Goal: Task Accomplishment & Management: Use online tool/utility

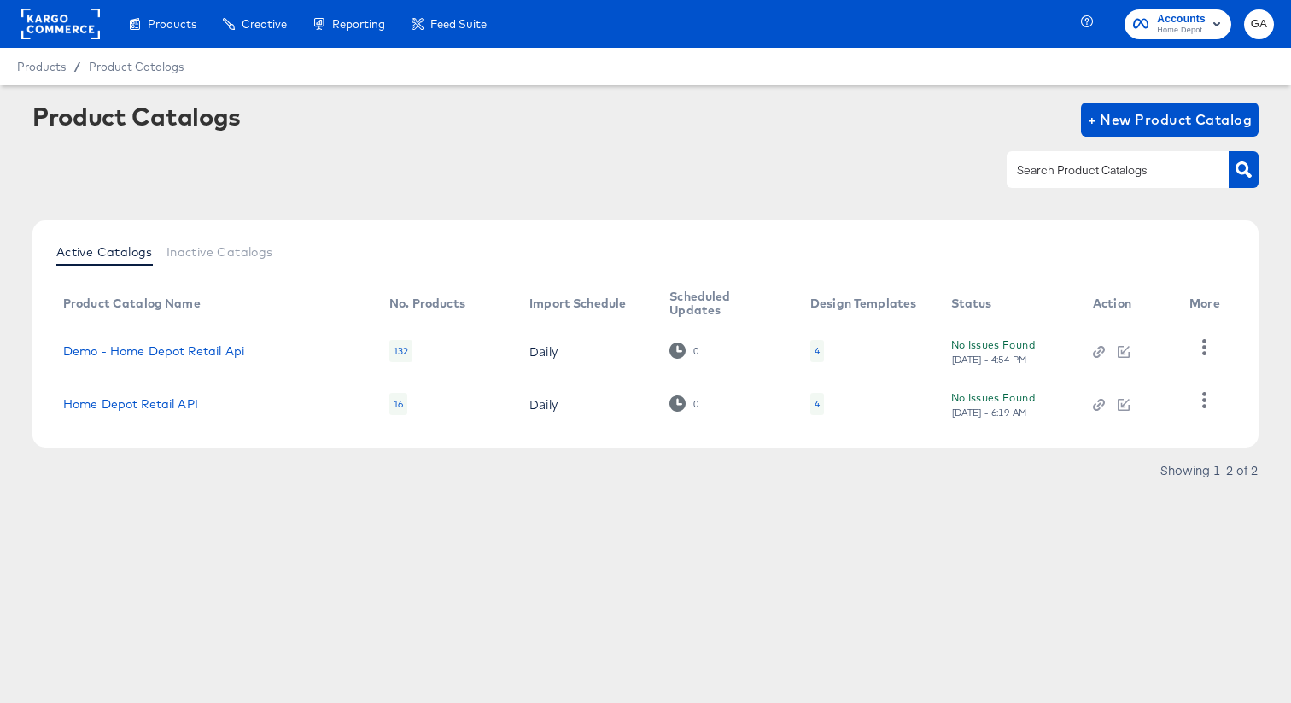
click at [545, 184] on div at bounding box center [645, 169] width 1227 height 38
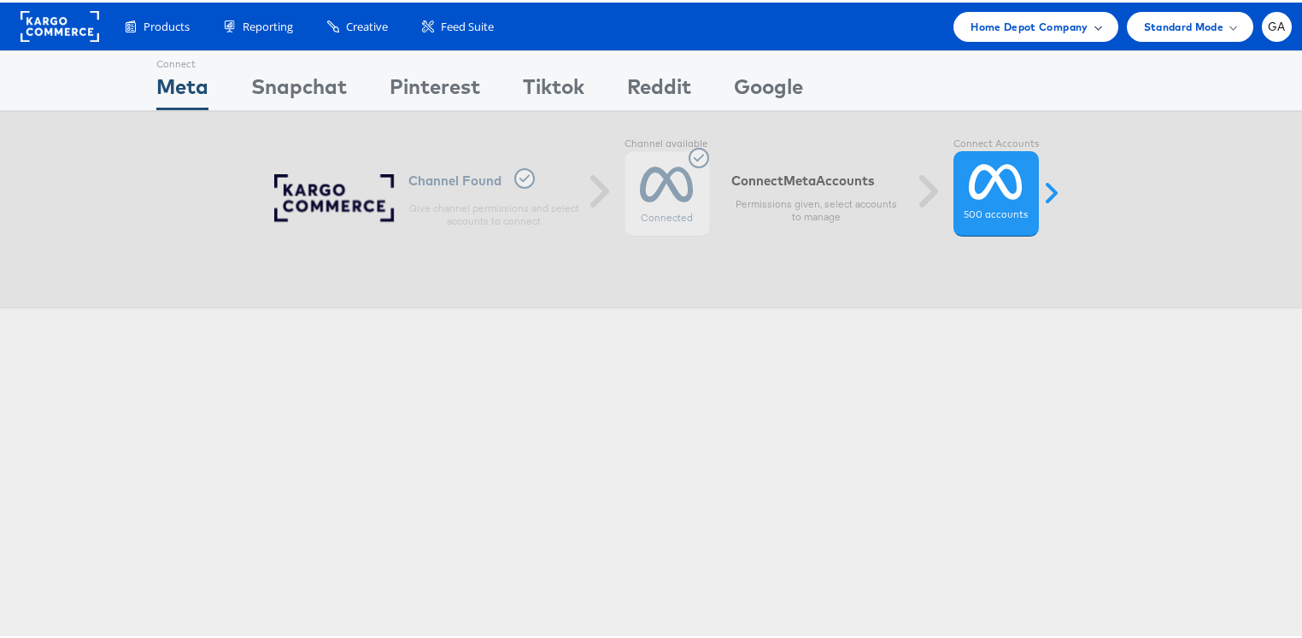
click at [1093, 28] on span at bounding box center [1097, 24] width 9 height 9
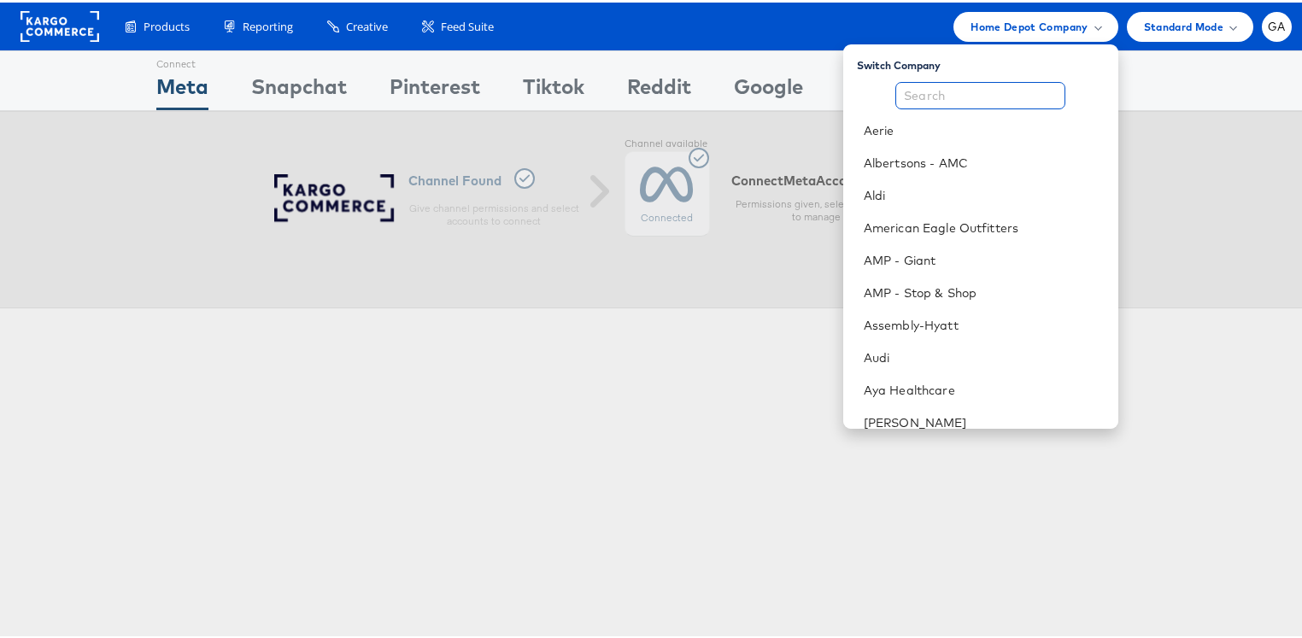
click at [998, 97] on input "text" at bounding box center [980, 92] width 170 height 27
type input "a"
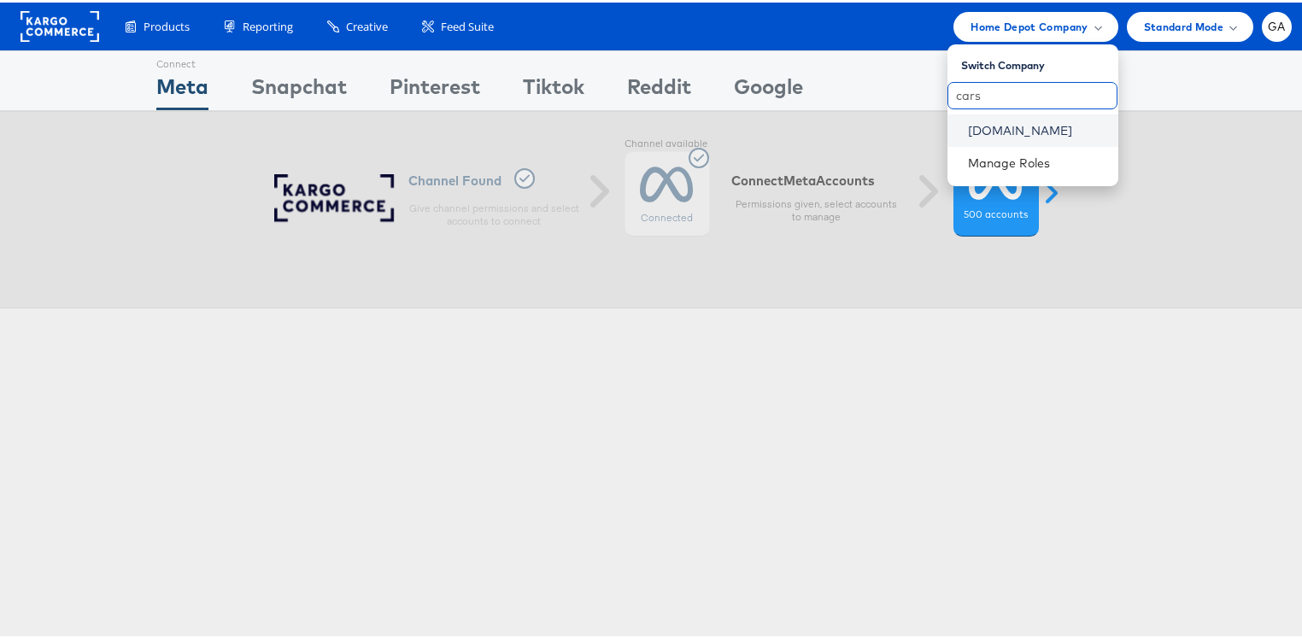
type input "cars"
click at [992, 126] on link "Cars.com" at bounding box center [1036, 128] width 137 height 17
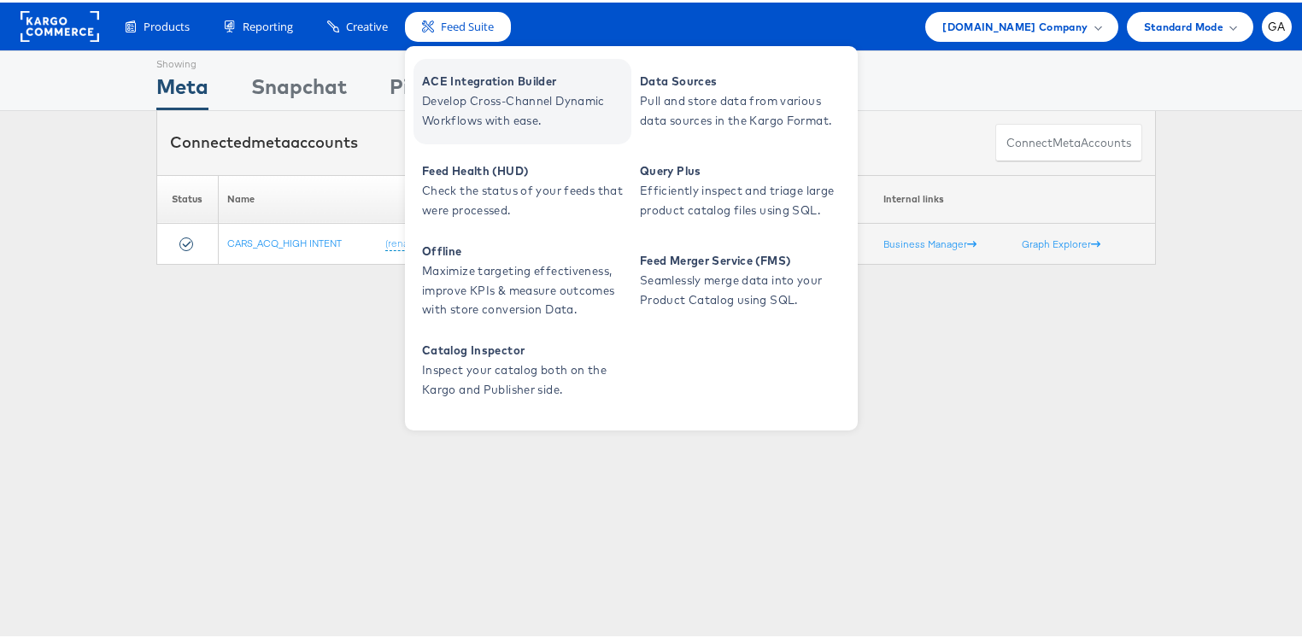
click at [469, 85] on span "ACE Integration Builder" at bounding box center [524, 79] width 205 height 20
click at [473, 85] on span "ACE Integration Builder" at bounding box center [524, 79] width 205 height 20
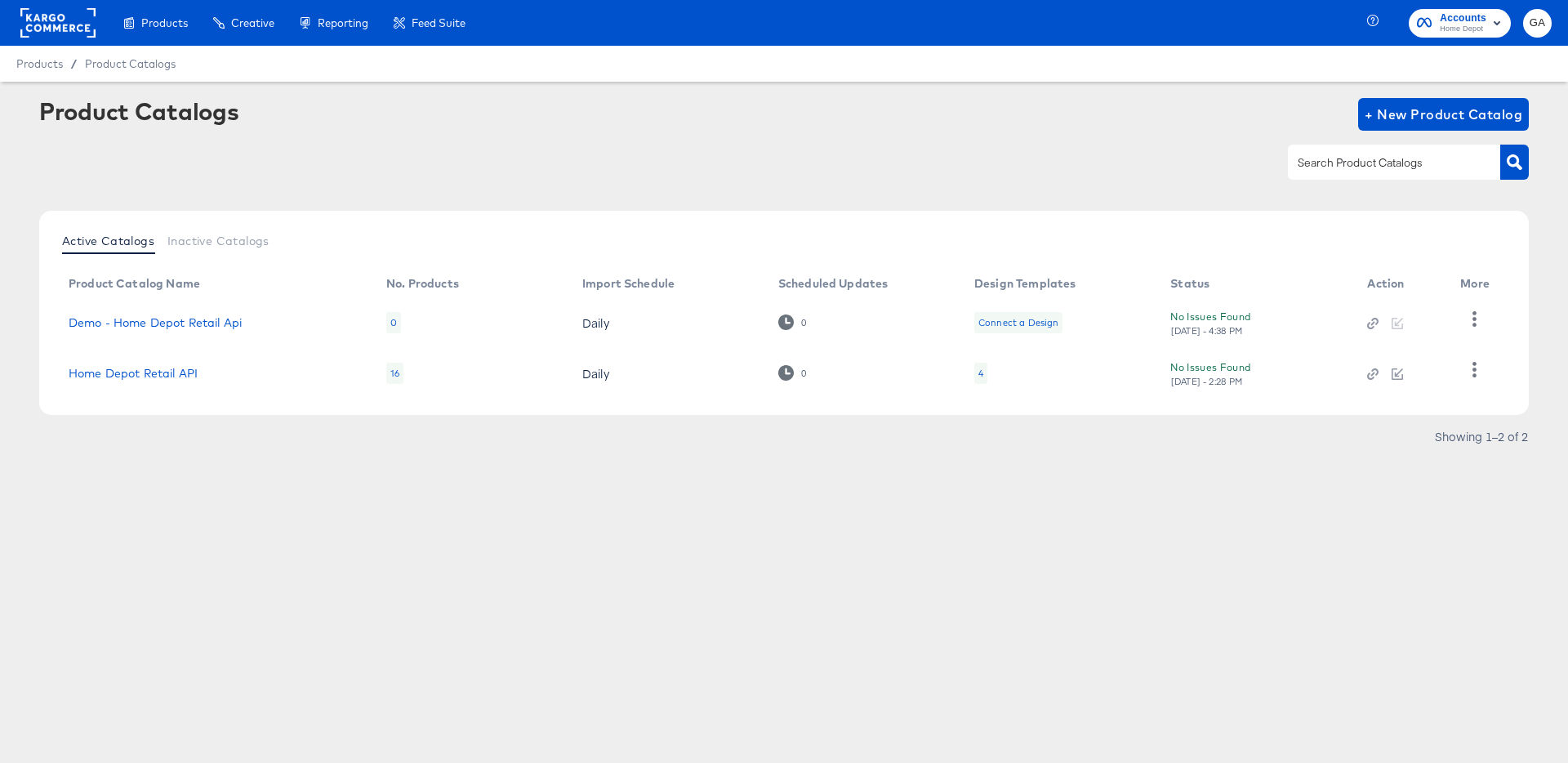
click at [874, 156] on div at bounding box center [784, 162] width 1490 height 36
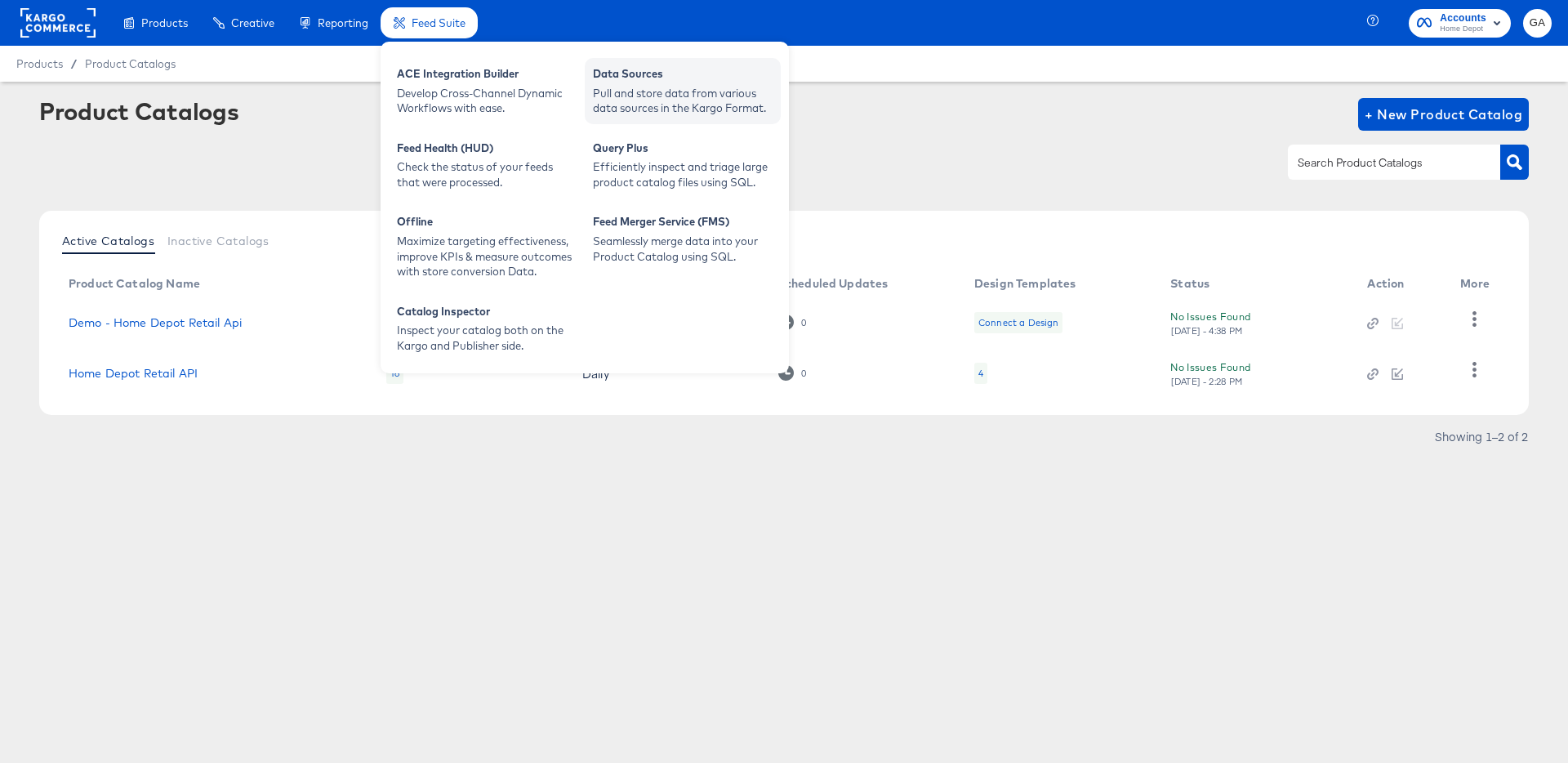
click at [611, 79] on div "Data Sources" at bounding box center [683, 76] width 180 height 19
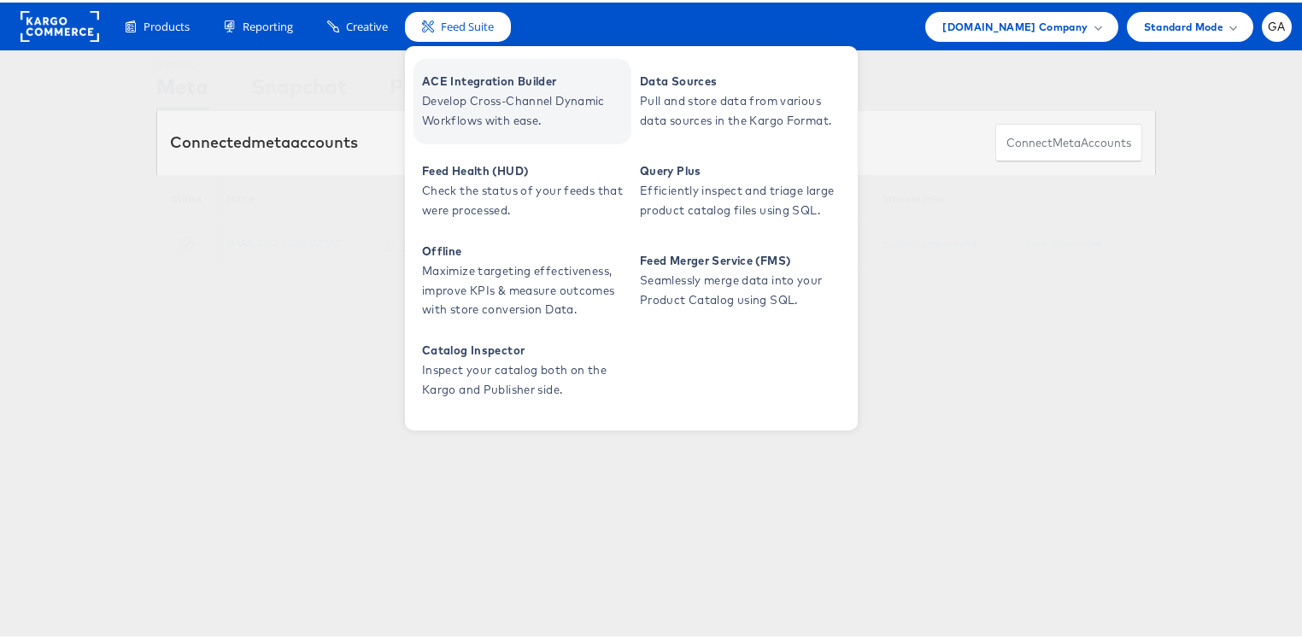
click at [477, 87] on span "ACE Integration Builder" at bounding box center [524, 79] width 205 height 20
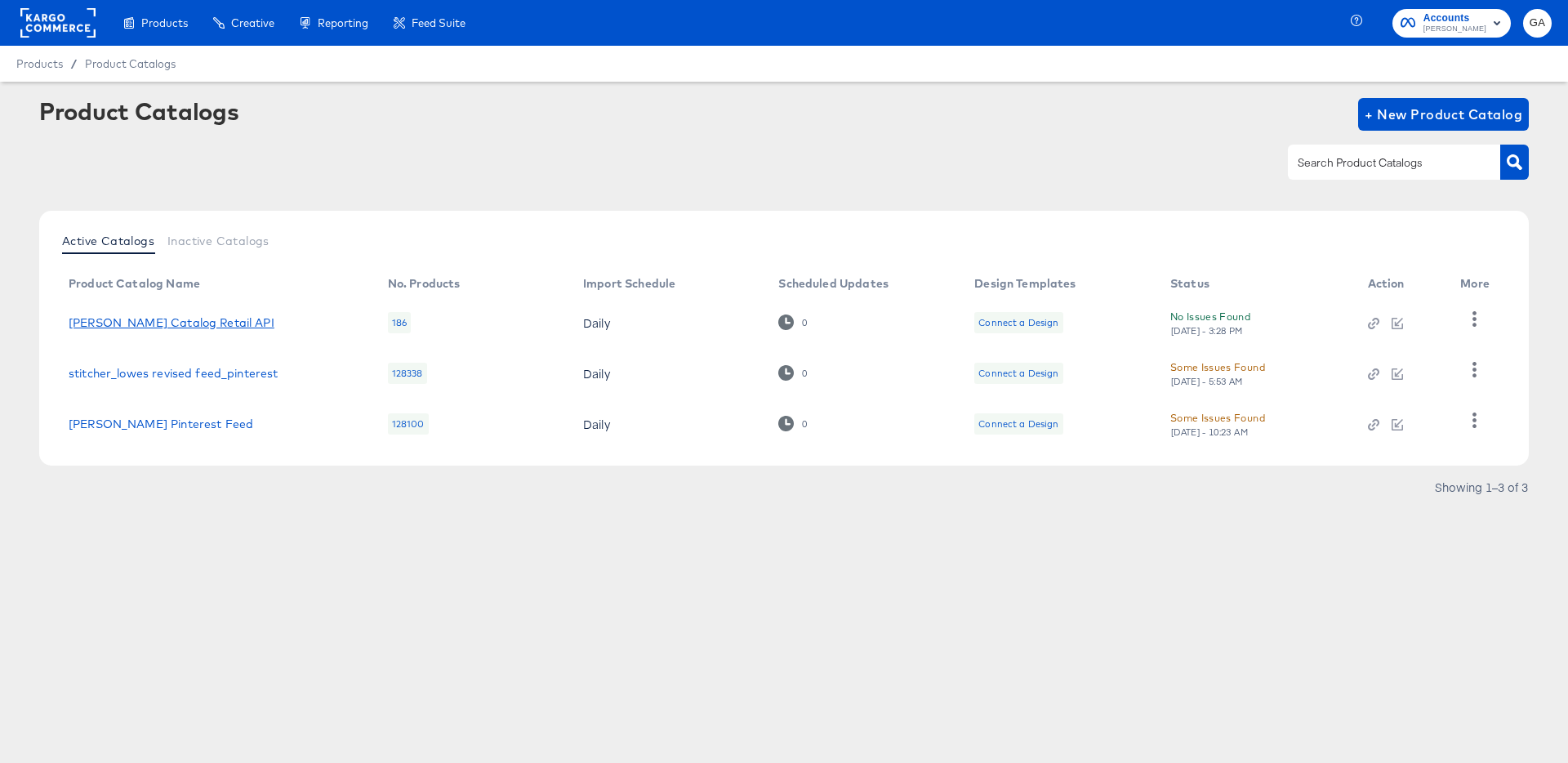
click at [137, 318] on link "Lowe's Catalog Retail API" at bounding box center [171, 323] width 206 height 13
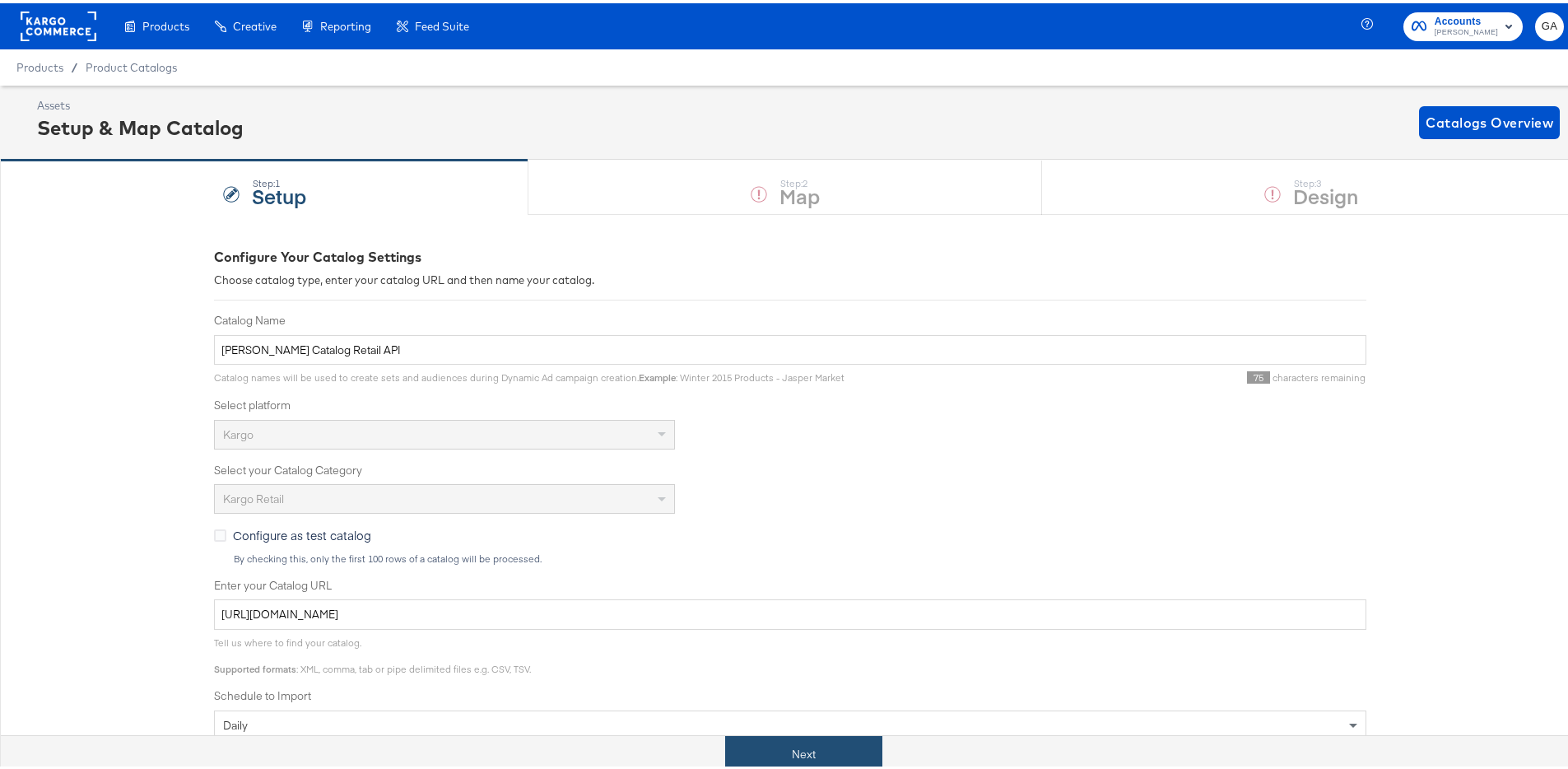
click at [804, 749] on button "Next" at bounding box center [803, 751] width 157 height 37
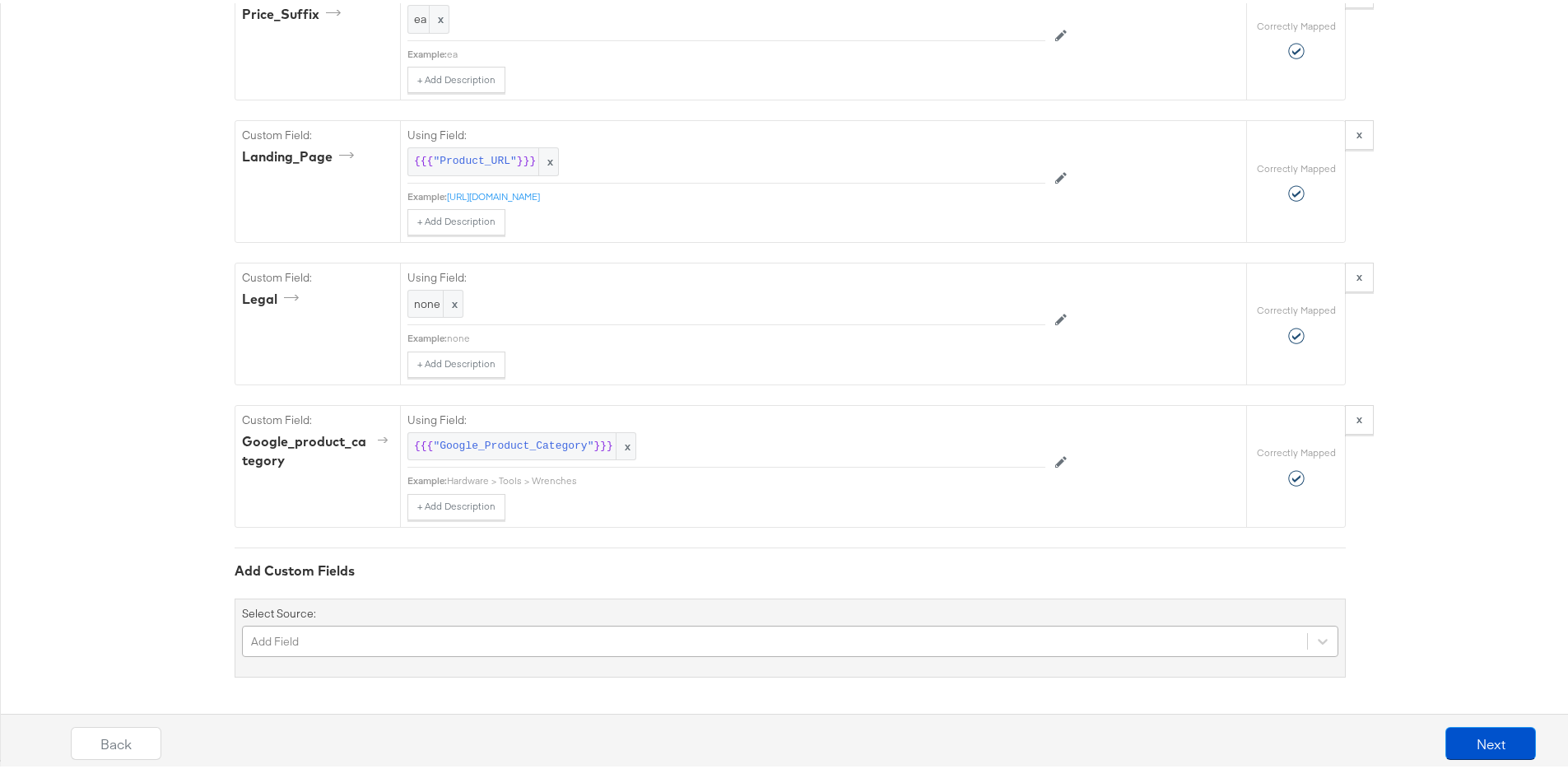
scroll to position [2277, 0]
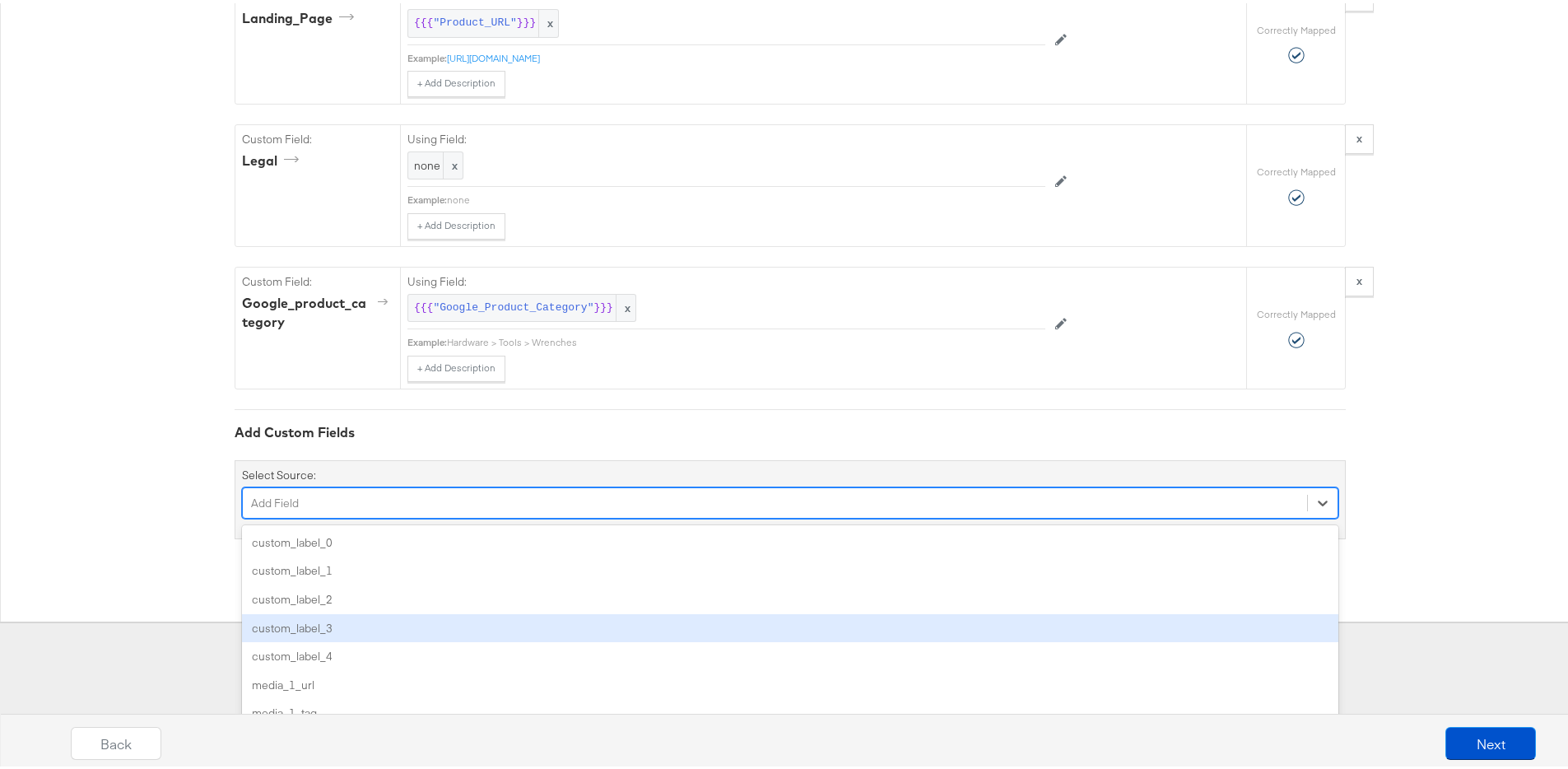
click at [375, 516] on div "option custom_label_3 focused, 4 of 86. 86 results available. Use Up and Down t…" at bounding box center [790, 499] width 1097 height 31
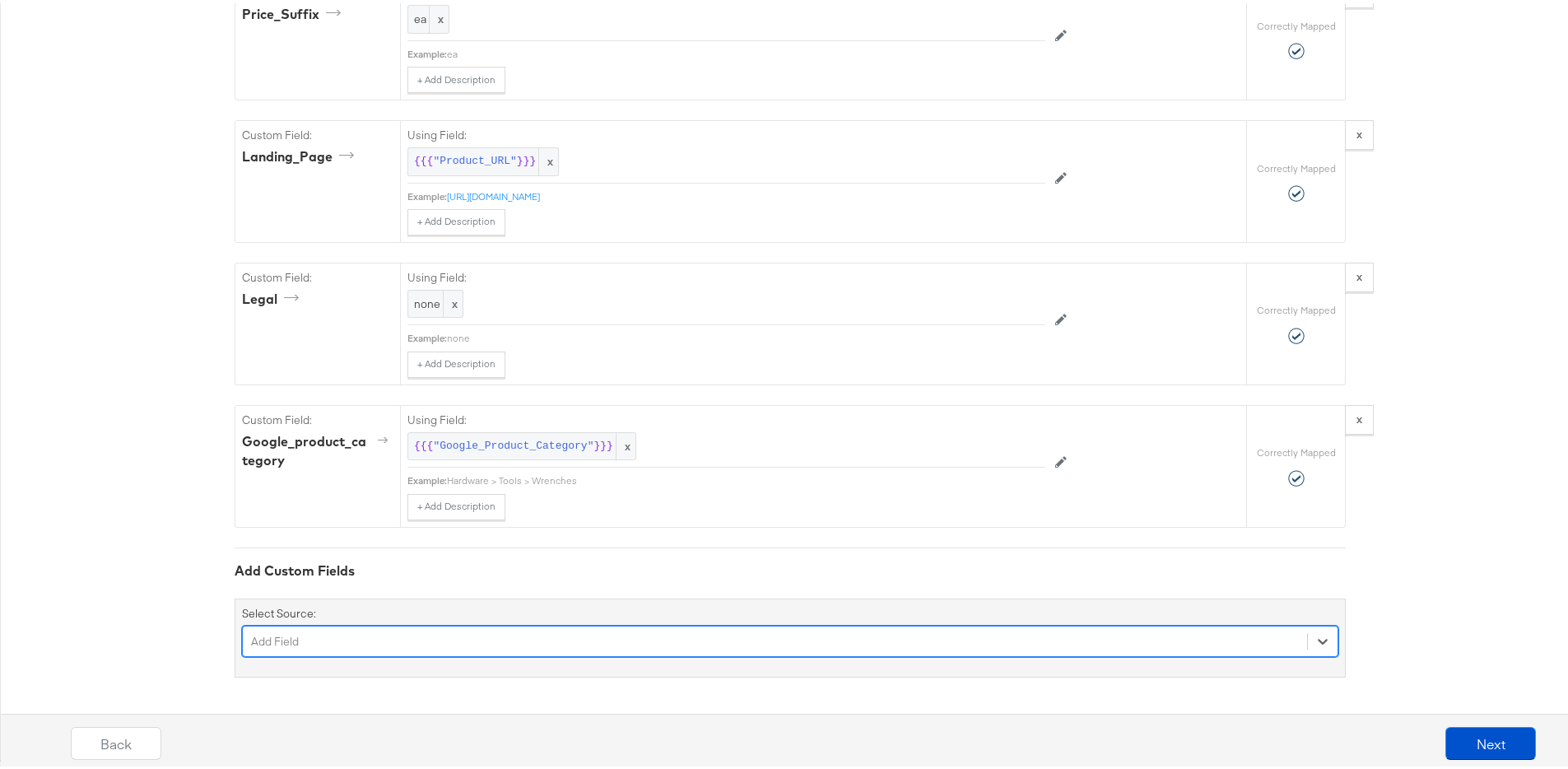
click at [404, 635] on div "Select is focused ,type to refine list, press Down to open the menu, Add Field" at bounding box center [790, 638] width 1097 height 31
type input "c"
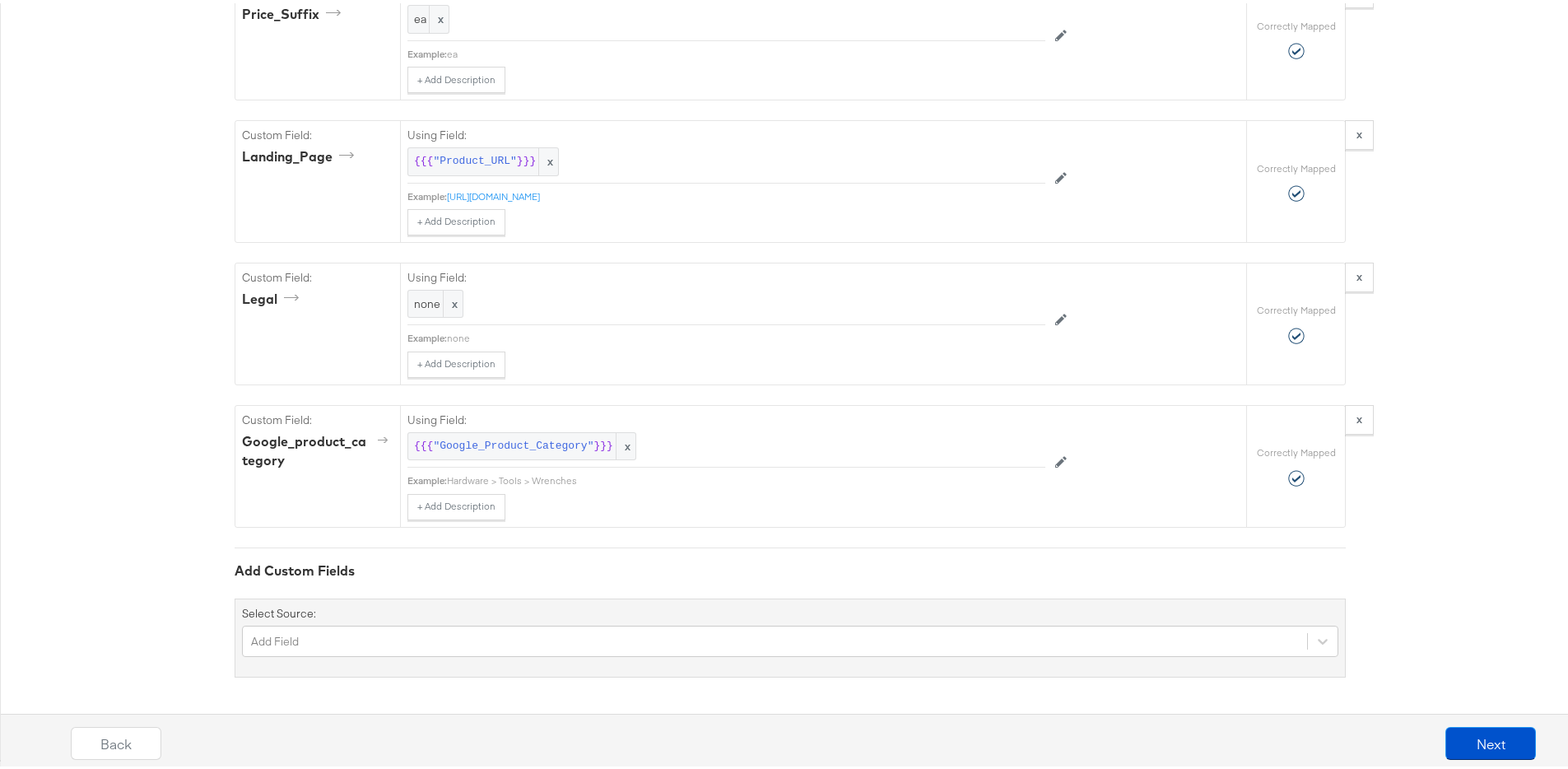
scroll to position [460, 0]
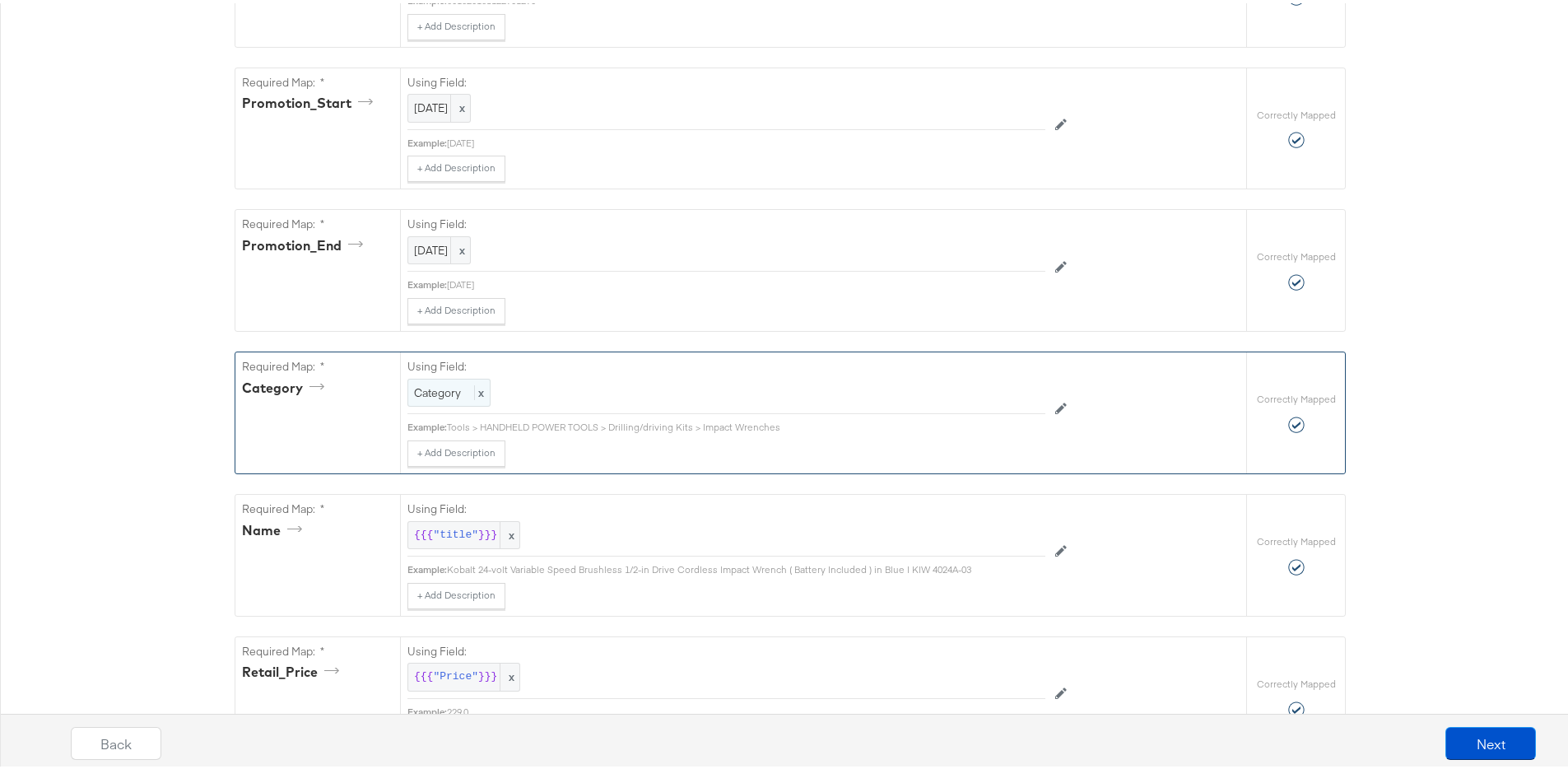
click at [474, 385] on span "x" at bounding box center [479, 388] width 10 height 14
click at [985, 390] on div at bounding box center [1008, 392] width 62 height 25
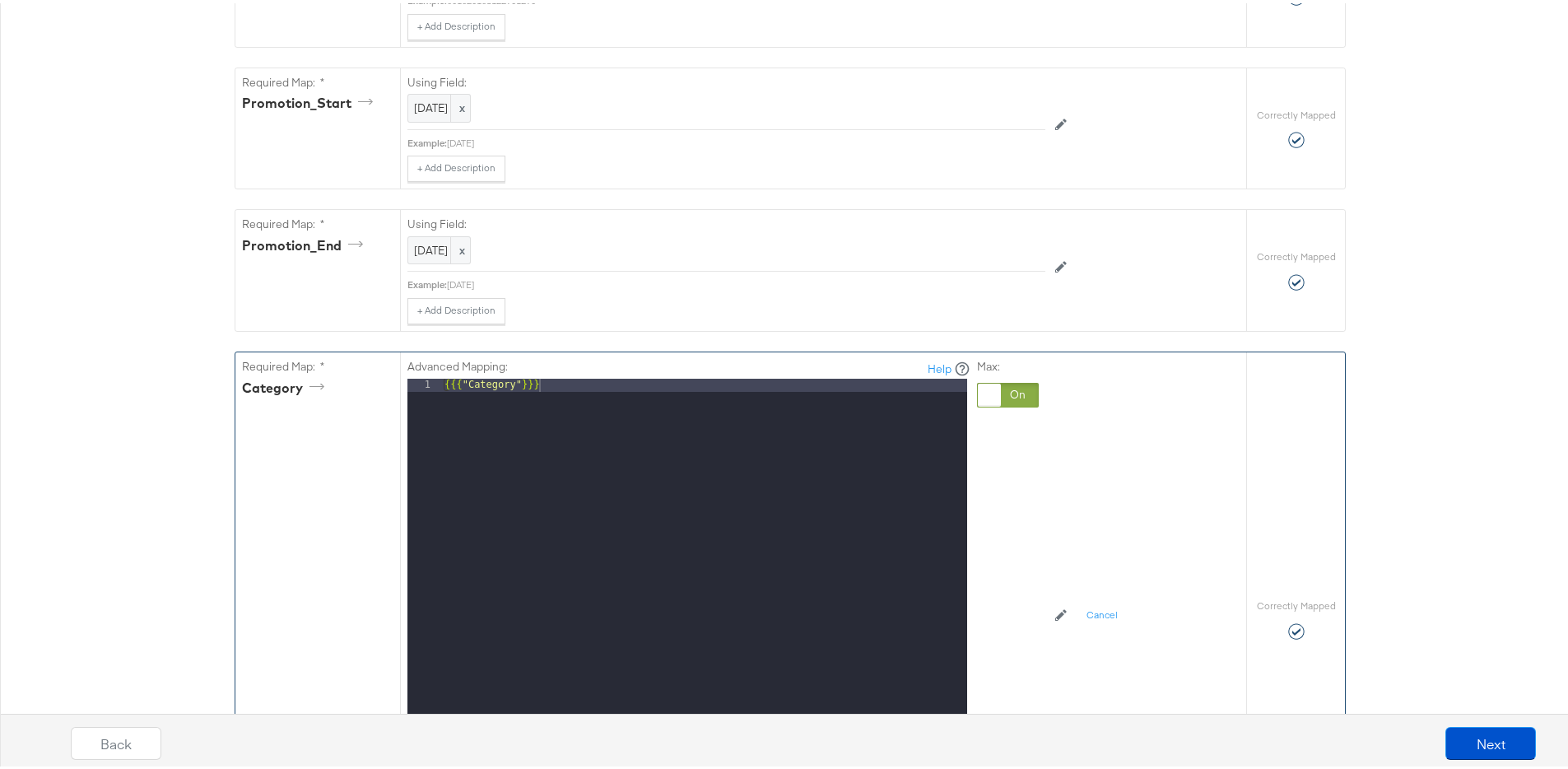
click at [668, 385] on div "{{{ "Category" }}}" at bounding box center [704, 594] width 526 height 438
drag, startPoint x: 668, startPoint y: 385, endPoint x: 434, endPoint y: 354, distance: 236.0
click at [434, 354] on div "Advanced Mapping: Help 1 {{{ "Category" }}} XXXXXXXXXXXXXXXXXXXXXXXXXXXXXXXXXXX…" at bounding box center [727, 586] width 638 height 475
click at [1005, 502] on div "Max:" at bounding box center [1008, 586] width 62 height 461
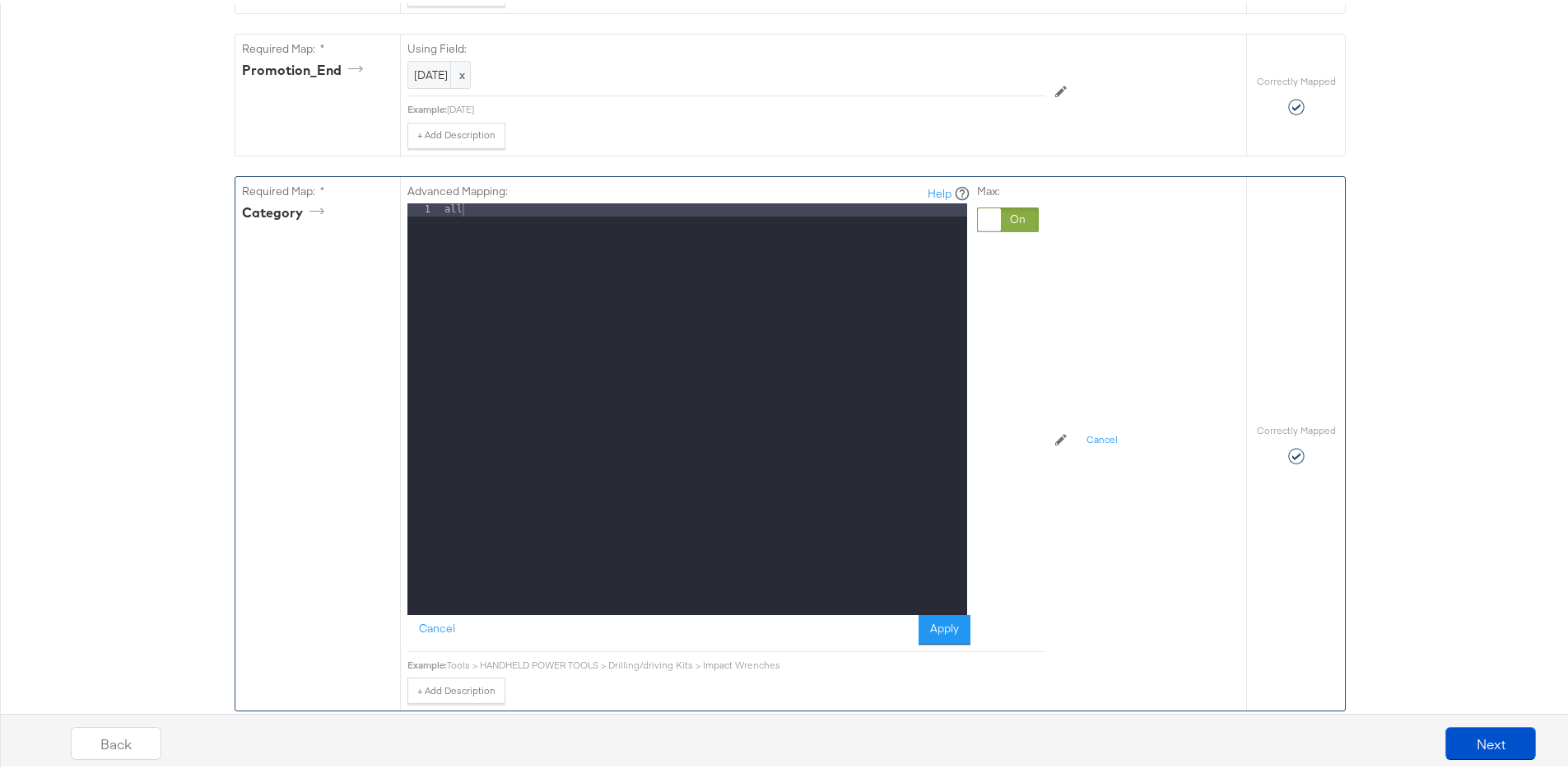
scroll to position [842, 0]
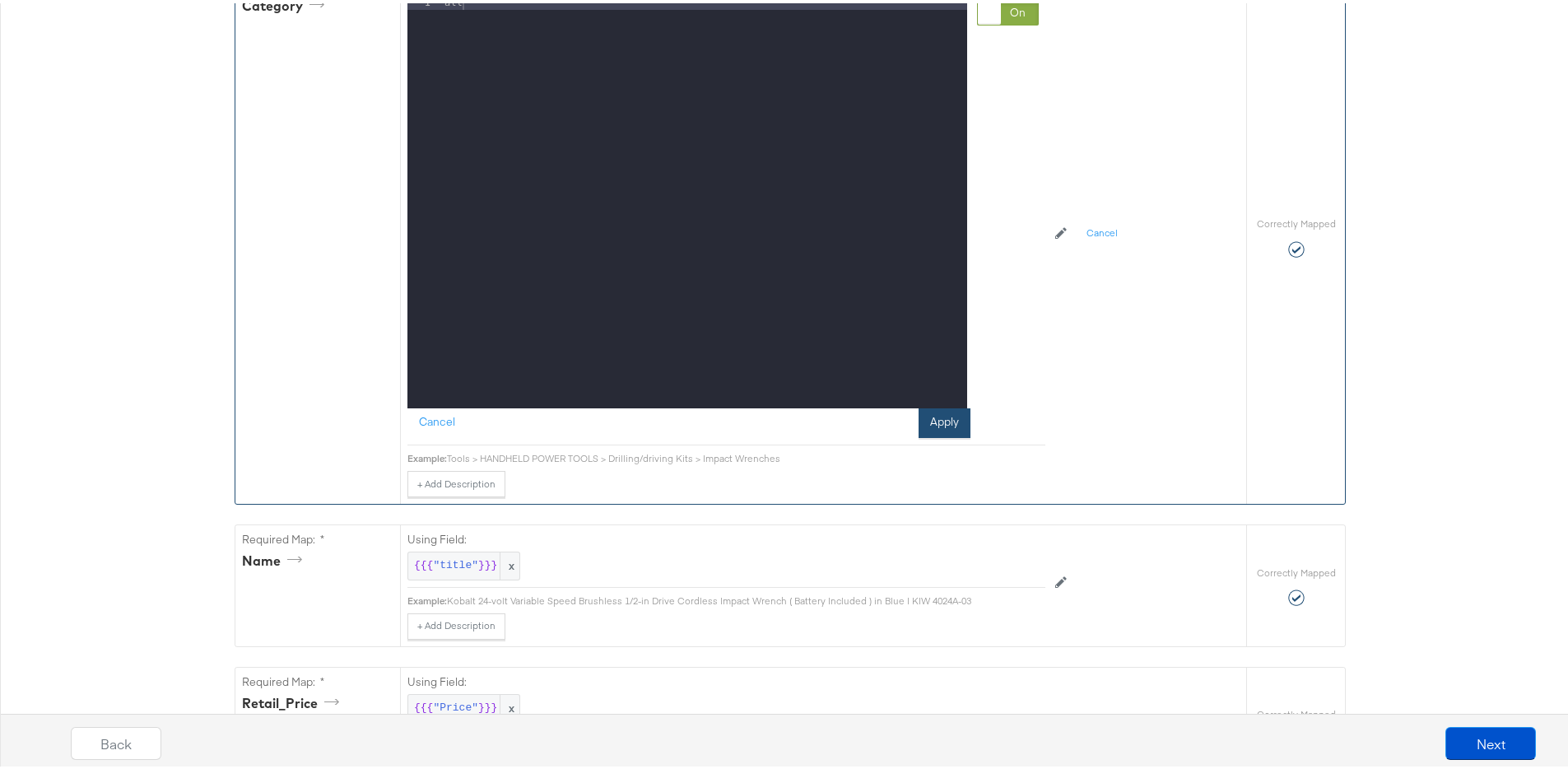
click at [945, 410] on button "Apply" at bounding box center [944, 419] width 52 height 30
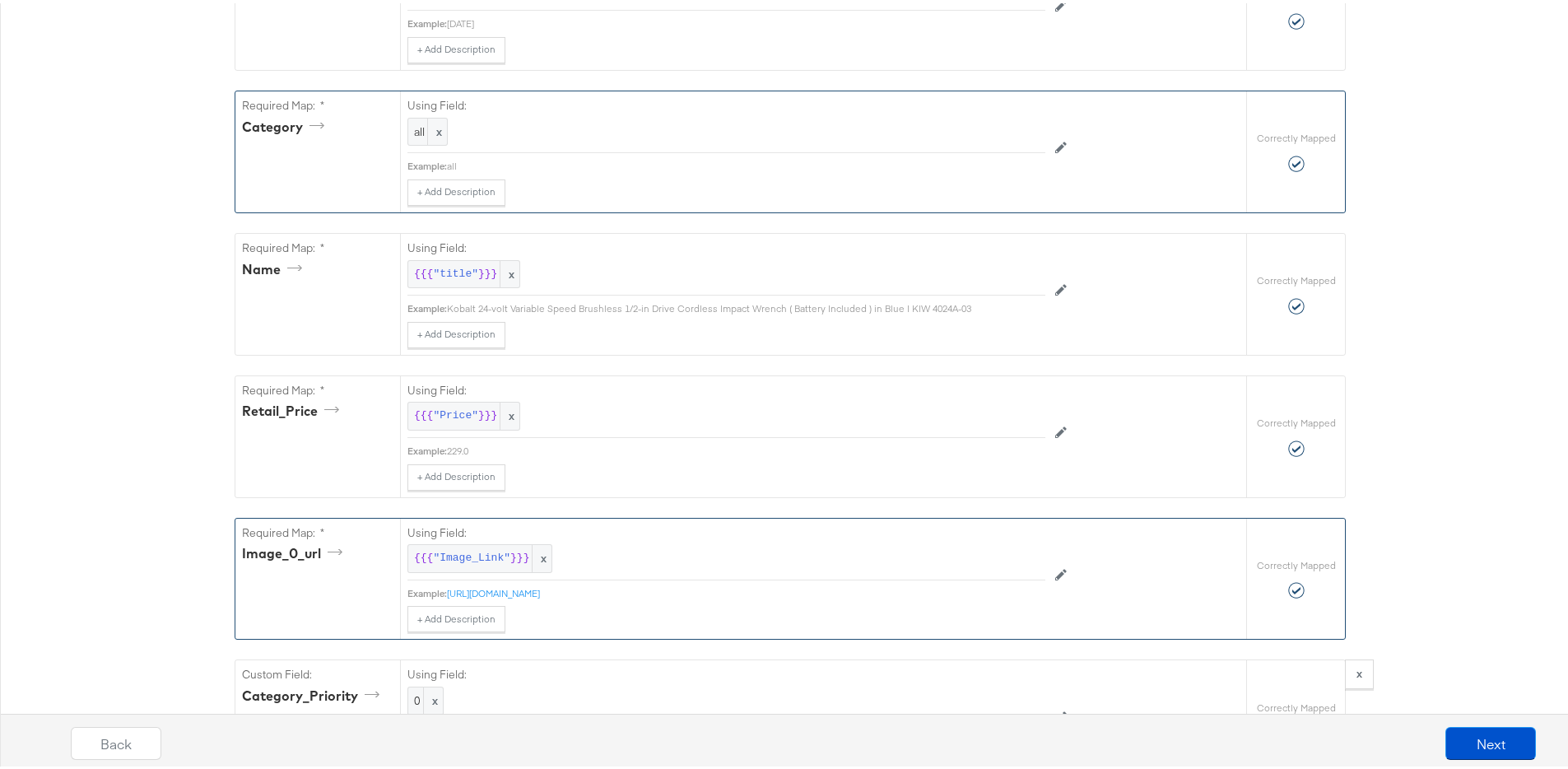
scroll to position [712, 0]
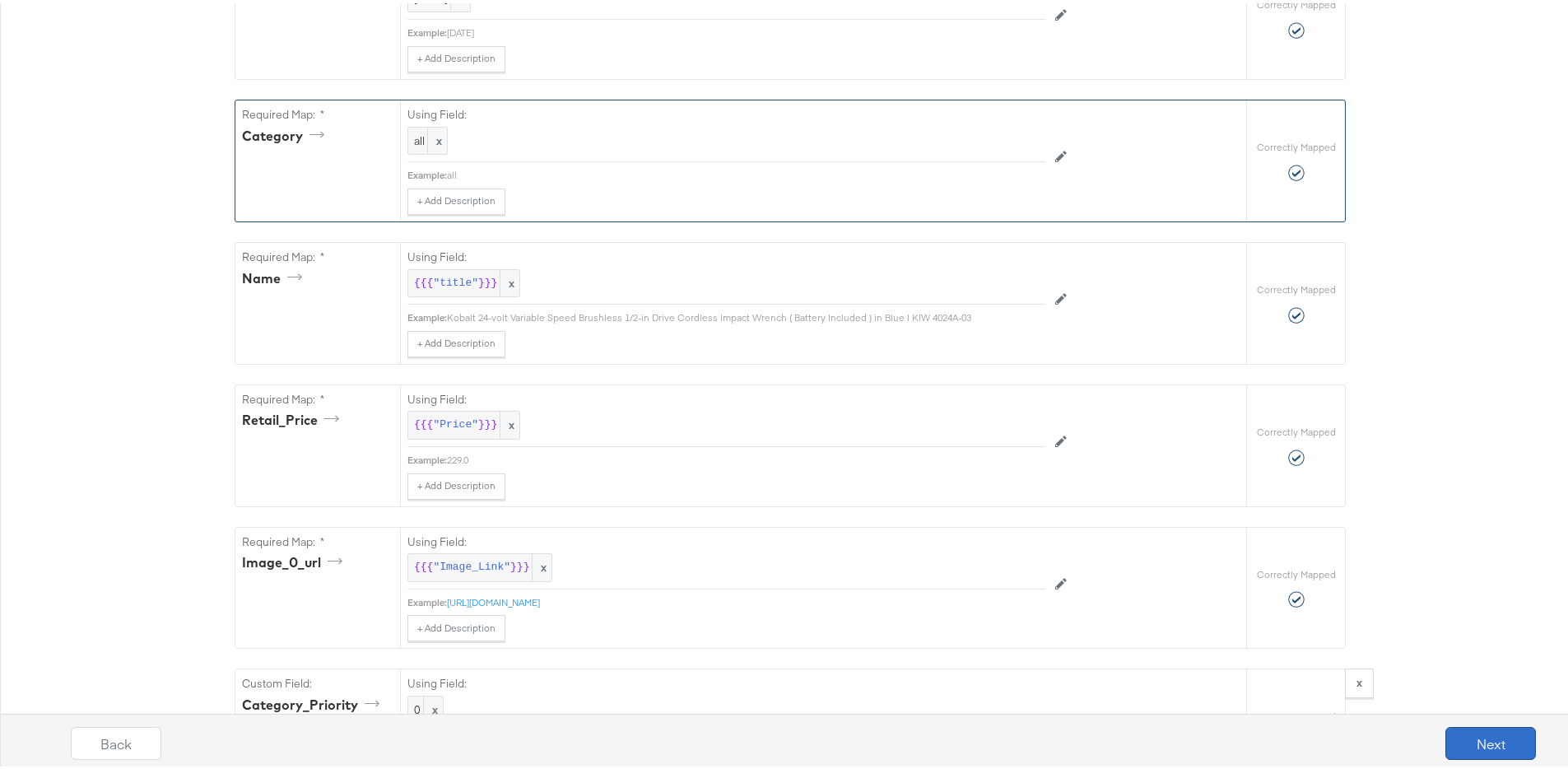
click at [1452, 736] on button "Next" at bounding box center [1491, 740] width 91 height 33
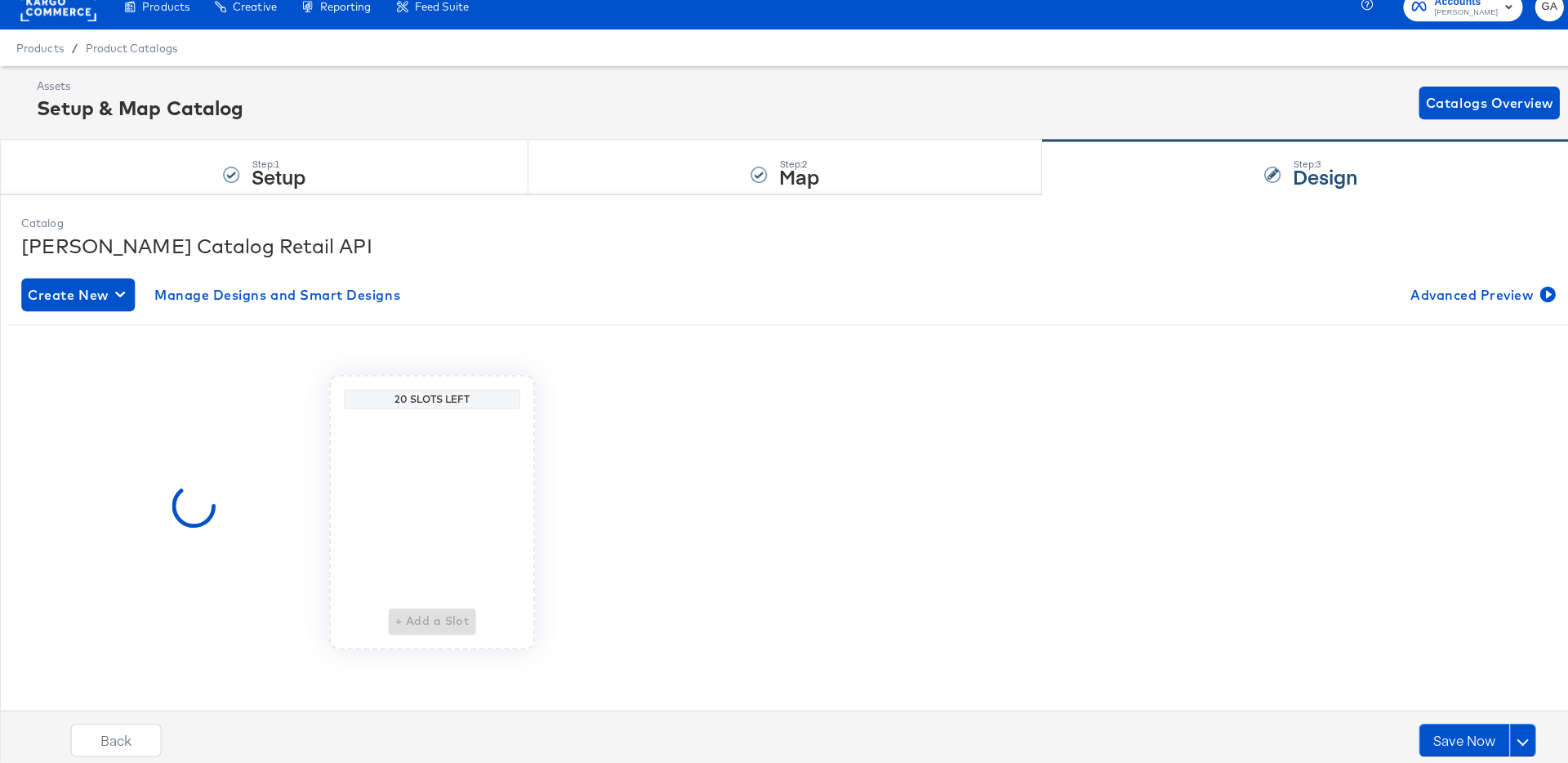
scroll to position [0, 0]
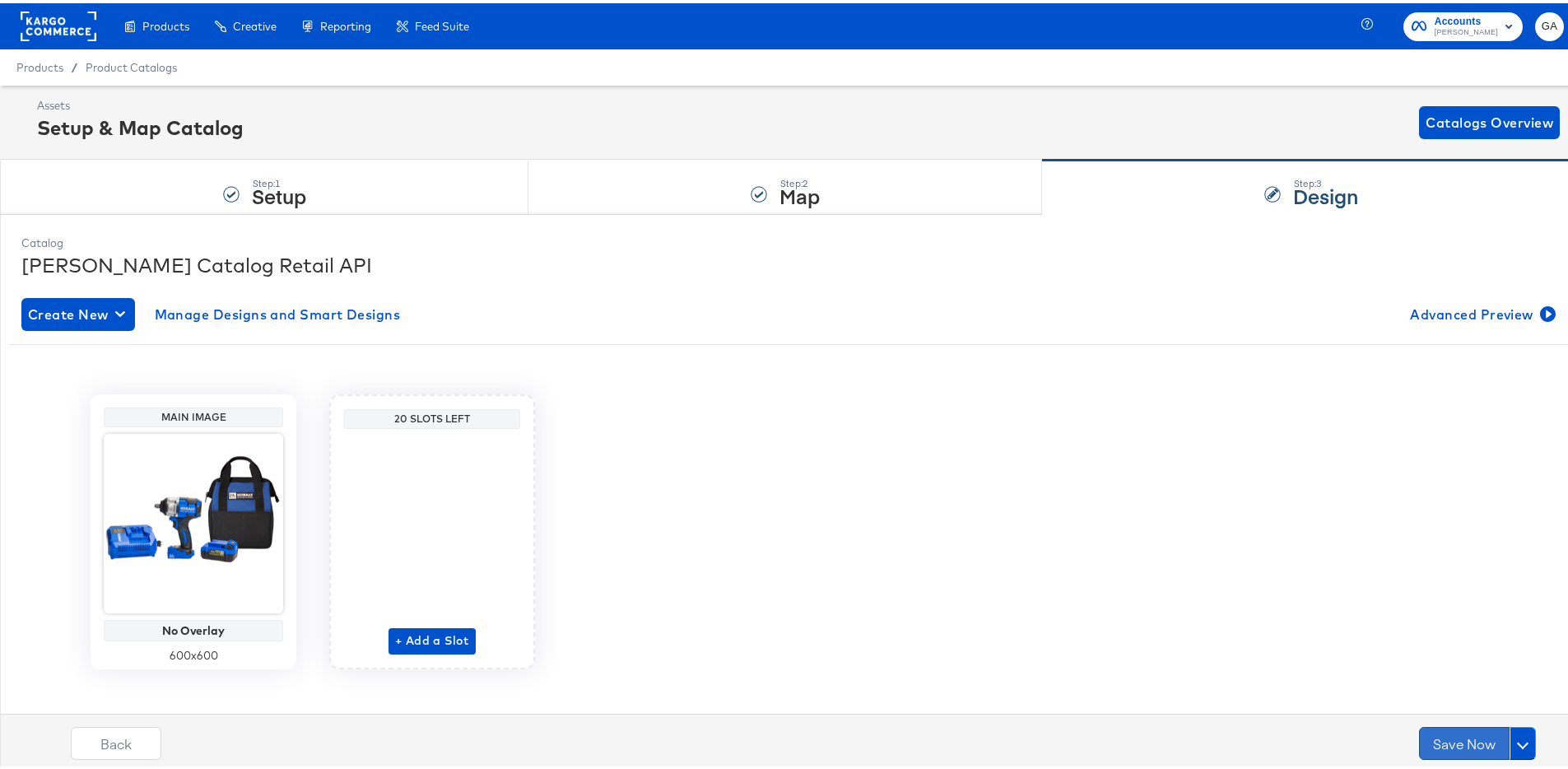
click at [1458, 742] on button "Save Now" at bounding box center [1465, 740] width 91 height 33
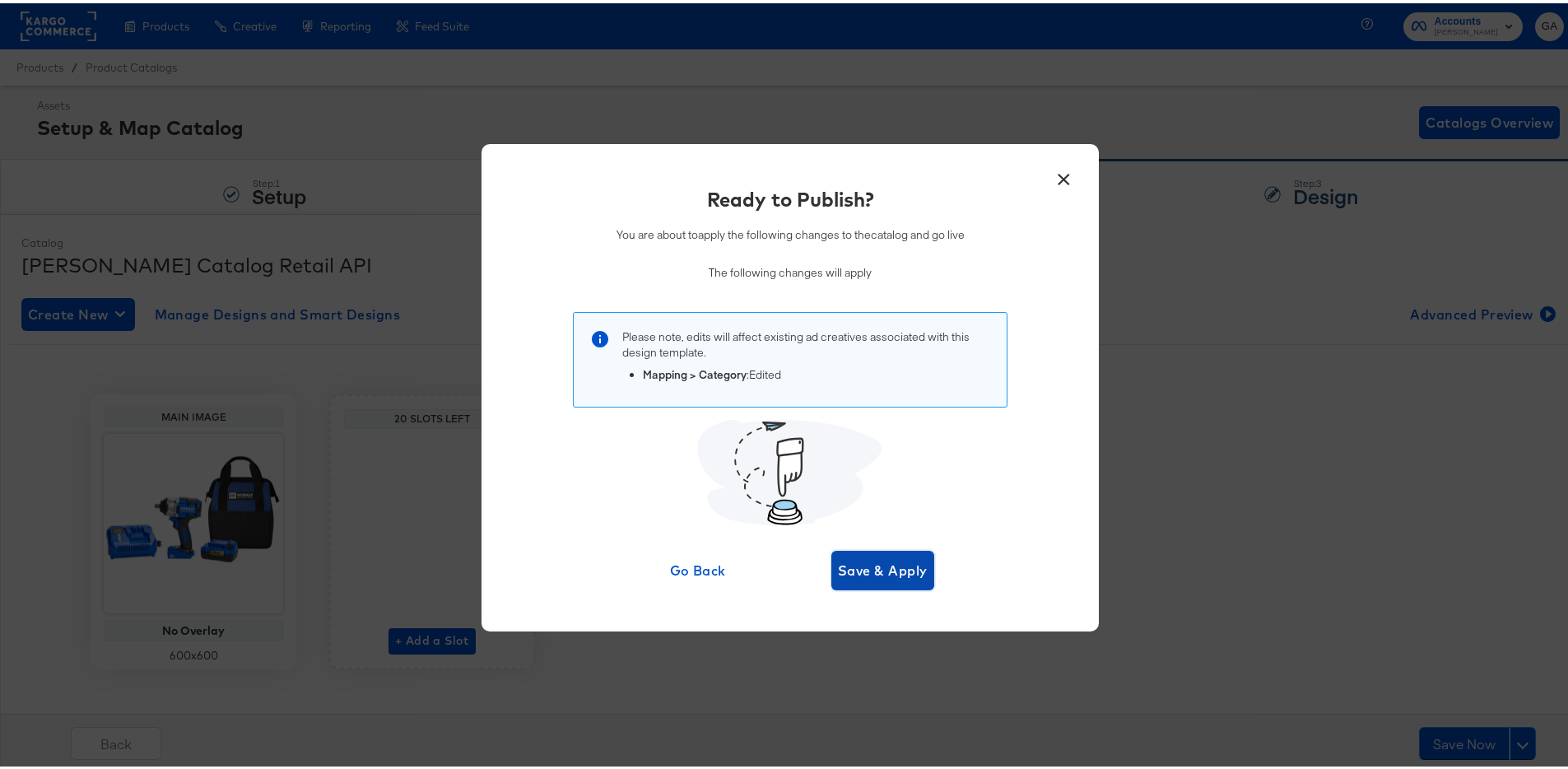
click at [901, 573] on span "Save & Apply" at bounding box center [882, 568] width 90 height 23
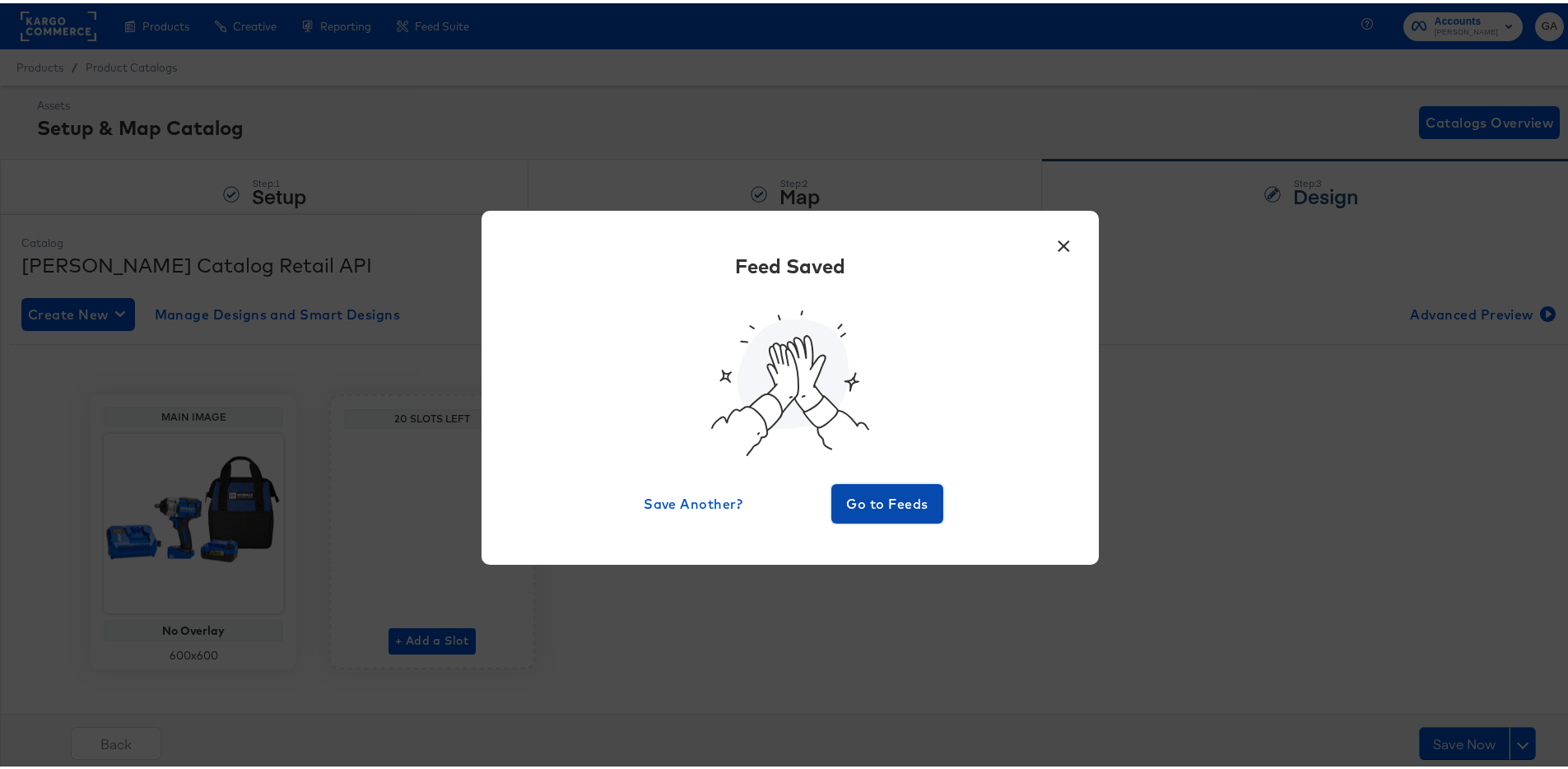
click at [911, 514] on button "Go to Feeds" at bounding box center [888, 500] width 112 height 40
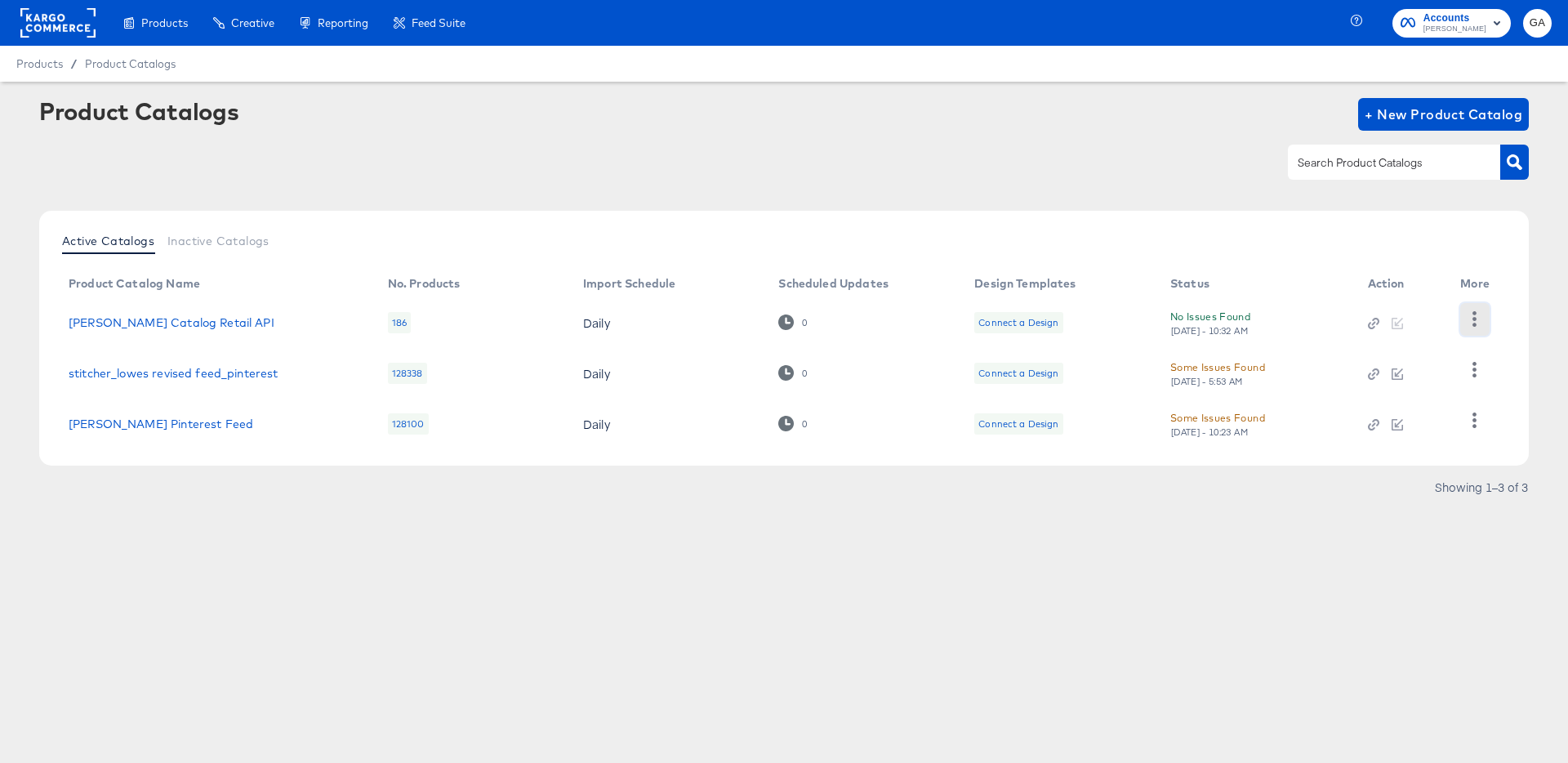
click at [1472, 322] on icon "button" at bounding box center [1474, 318] width 15 height 15
click at [1397, 376] on div "HUD Checks (Internal)" at bounding box center [1407, 379] width 163 height 26
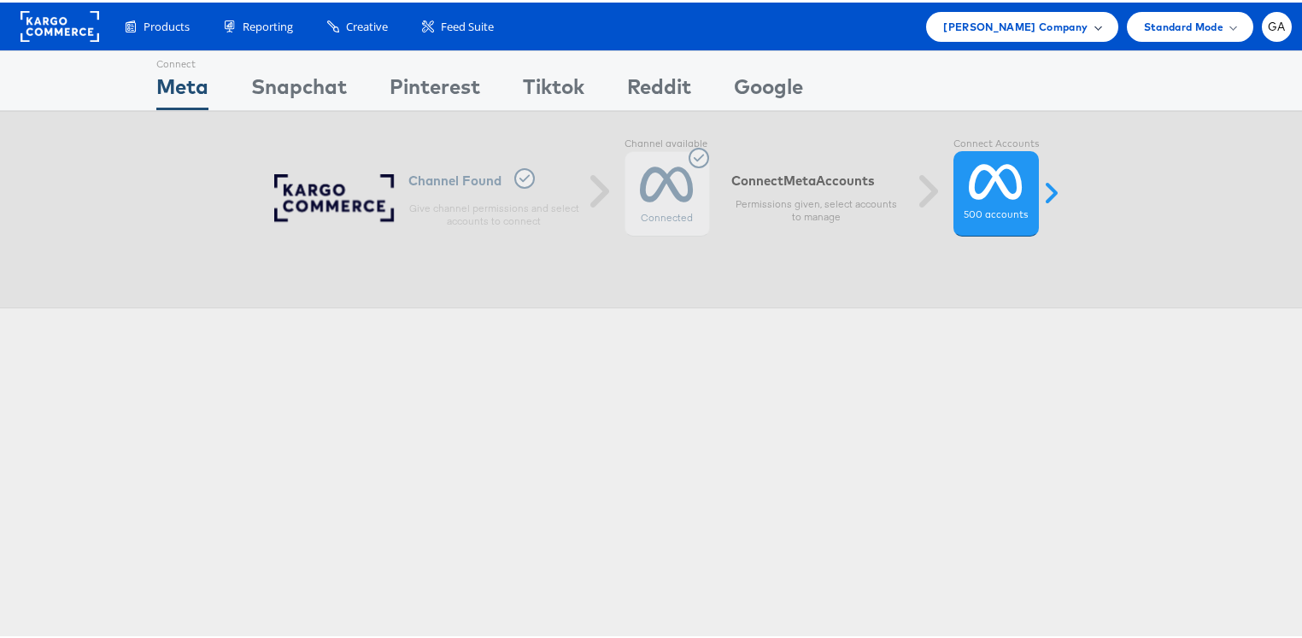
click at [1039, 16] on span "Lowe's Company" at bounding box center [1015, 24] width 144 height 18
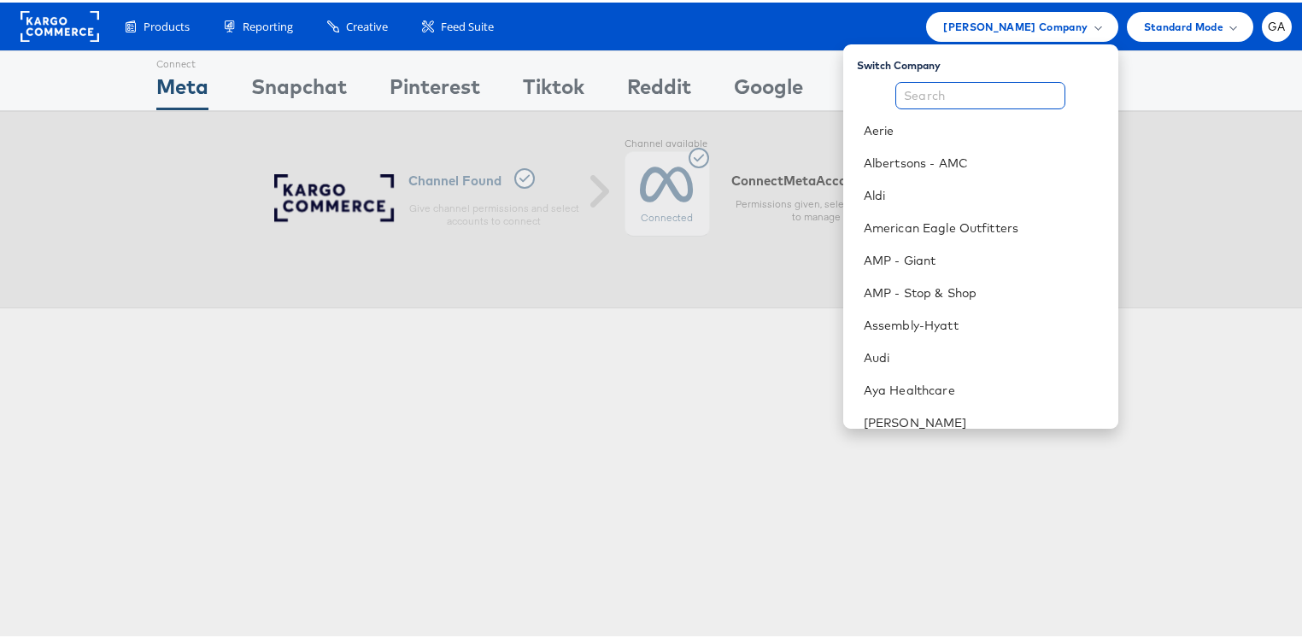
click at [992, 91] on input "text" at bounding box center [980, 92] width 170 height 27
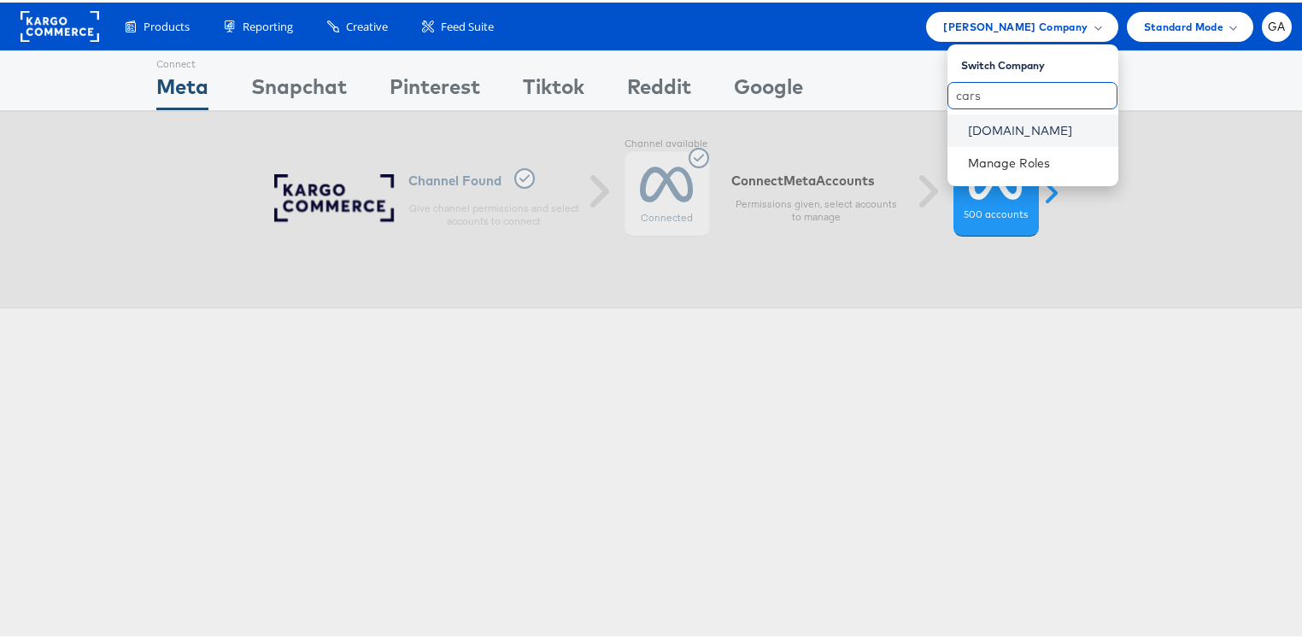
type input "cars"
click at [993, 129] on link "[DOMAIN_NAME]" at bounding box center [1036, 128] width 137 height 17
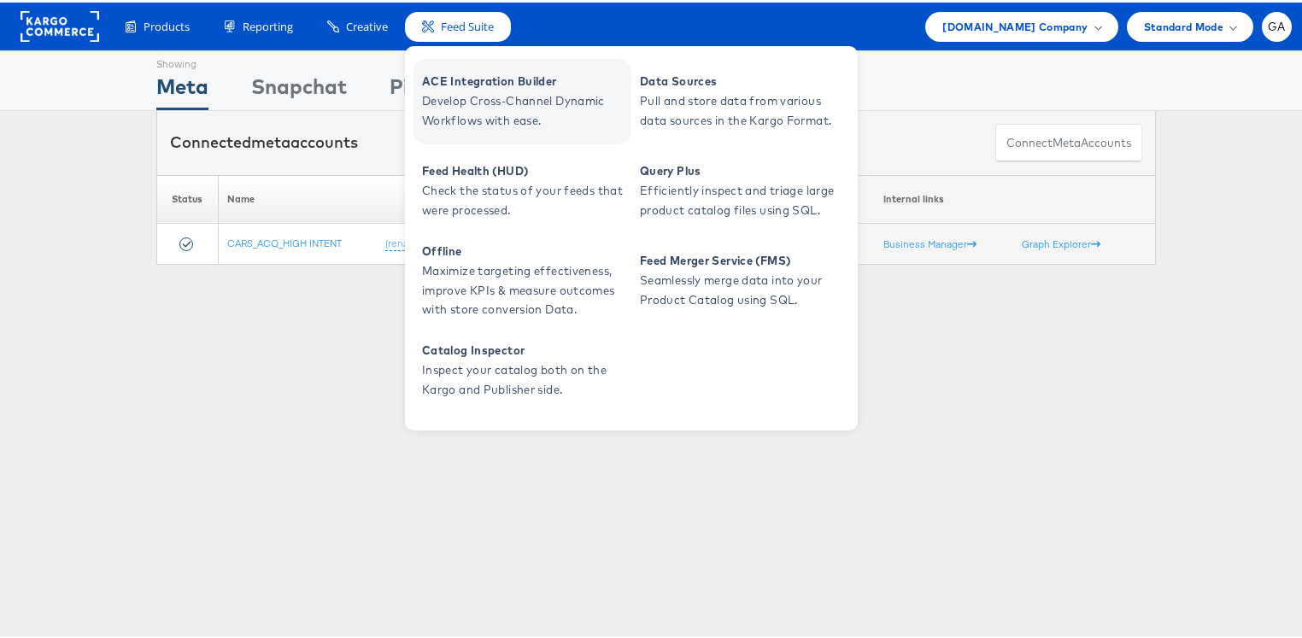
click at [485, 85] on span "ACE Integration Builder" at bounding box center [524, 79] width 205 height 20
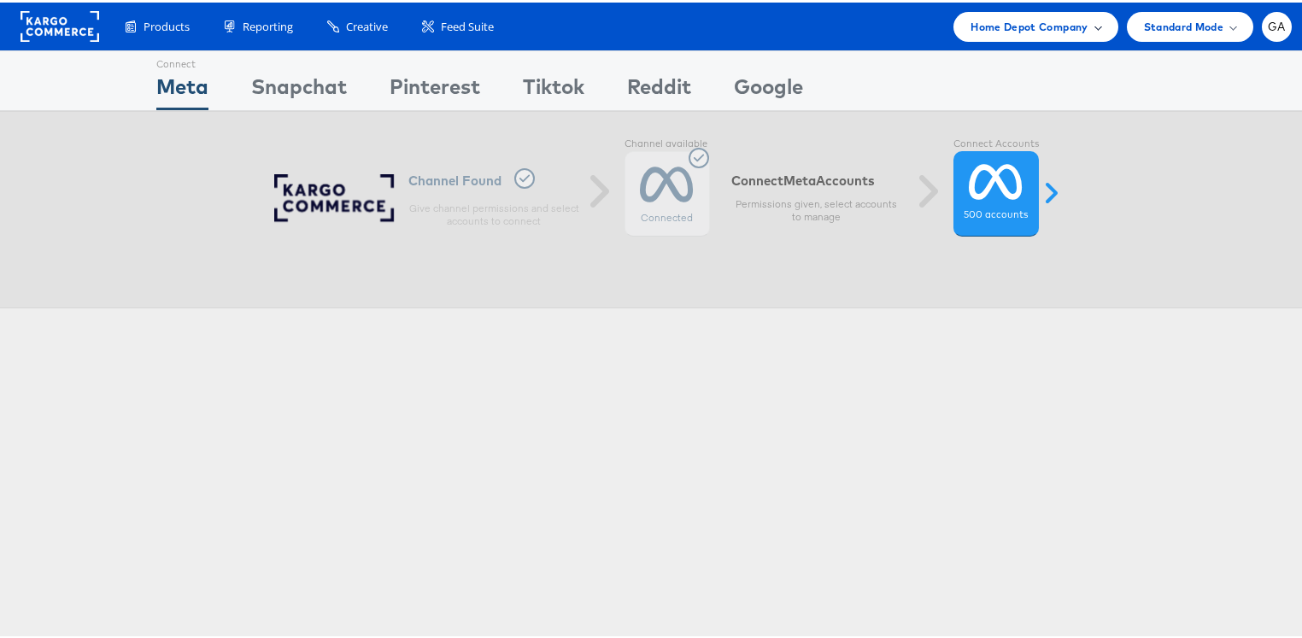
click at [1075, 16] on span "Home Depot Company" at bounding box center [1028, 24] width 117 height 18
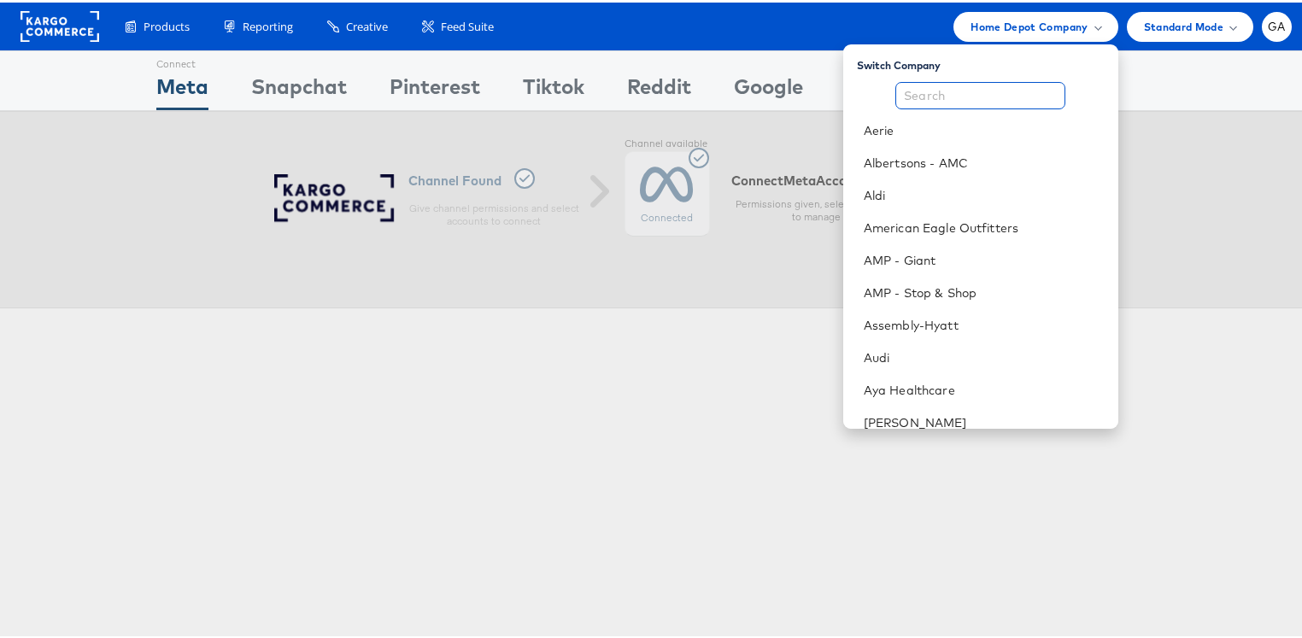
click at [949, 90] on input "text" at bounding box center [980, 92] width 170 height 27
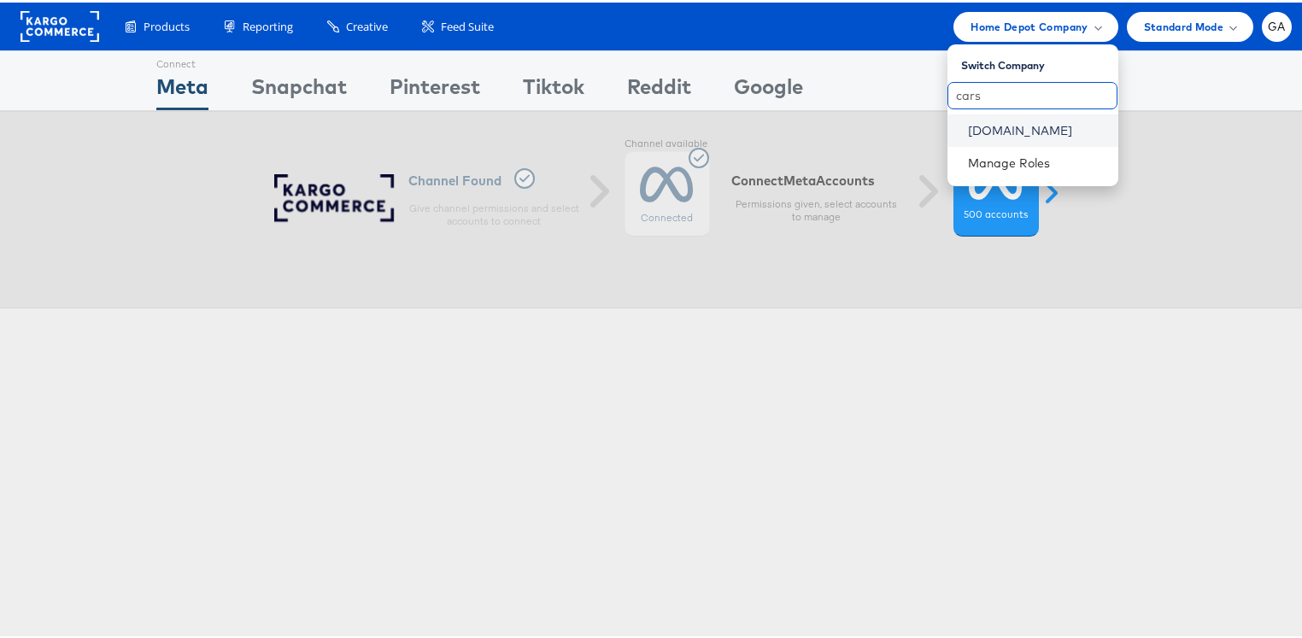
type input "cars"
click at [968, 125] on link "Cars.com" at bounding box center [1036, 128] width 137 height 17
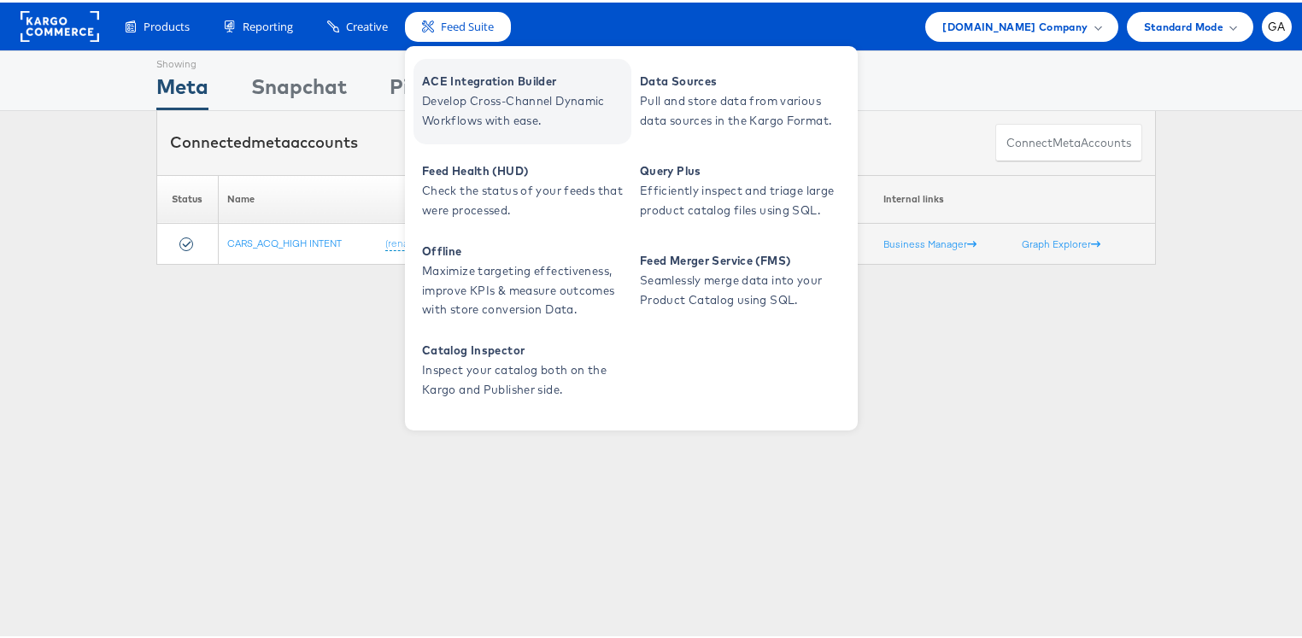
click at [504, 113] on span "Develop Cross-Channel Dynamic Workflows with ease." at bounding box center [524, 108] width 205 height 39
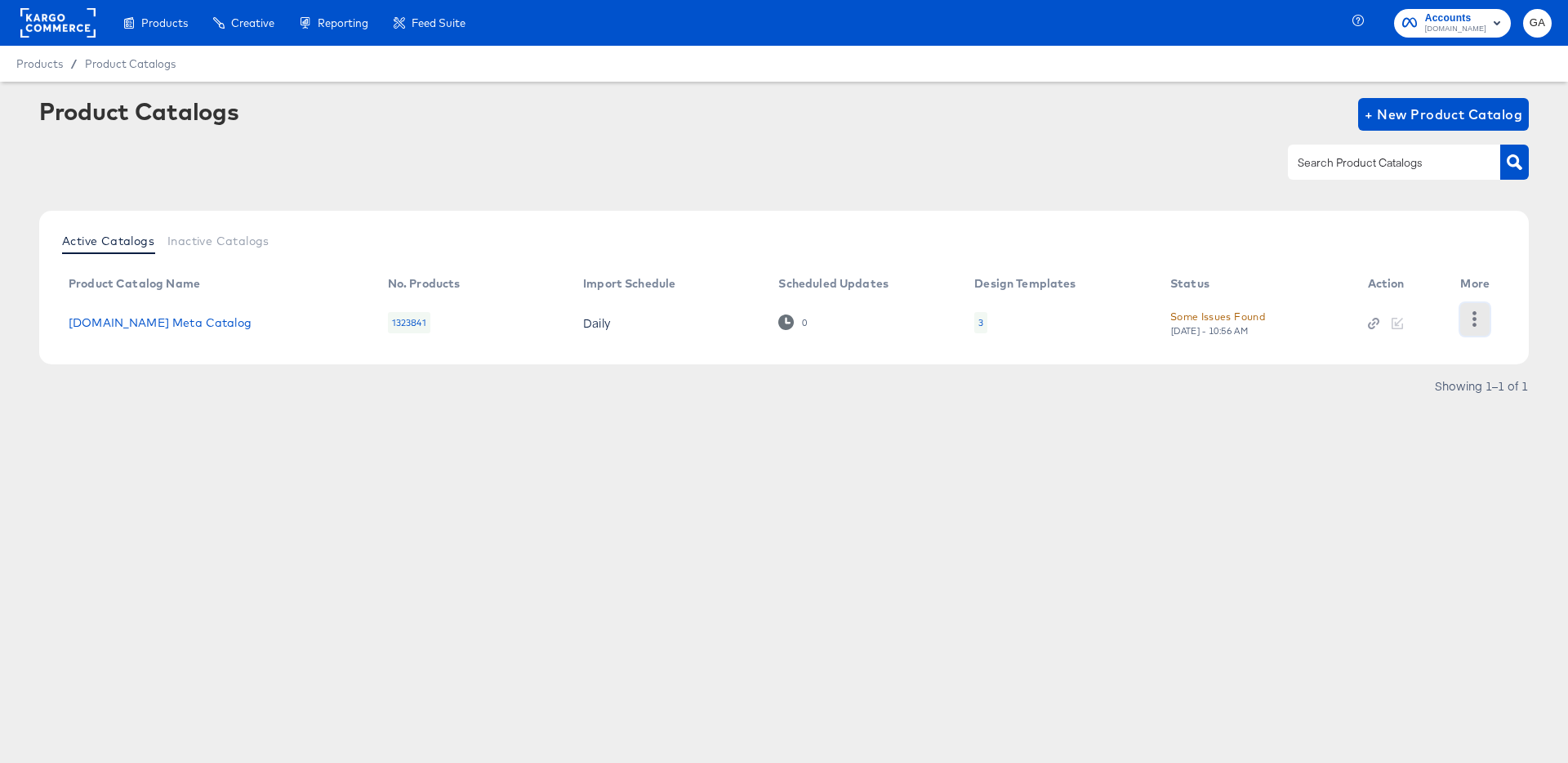
click at [1487, 316] on button "button" at bounding box center [1474, 319] width 29 height 33
click at [1417, 321] on div "HUD Checks (Internal)" at bounding box center [1407, 317] width 163 height 26
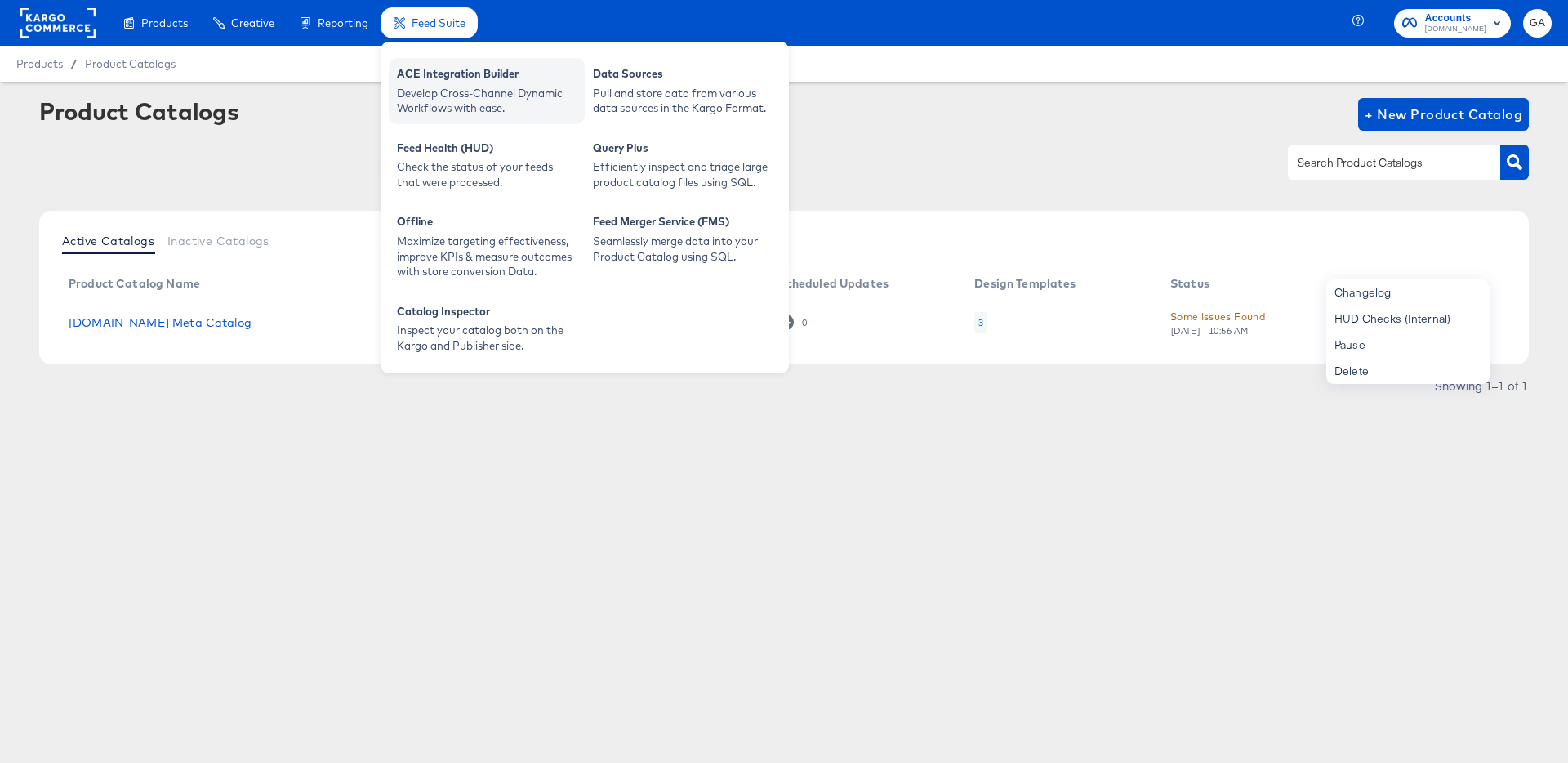
click at [447, 86] on div "Develop Cross-Channel Dynamic Workflows with ease." at bounding box center [487, 101] width 180 height 31
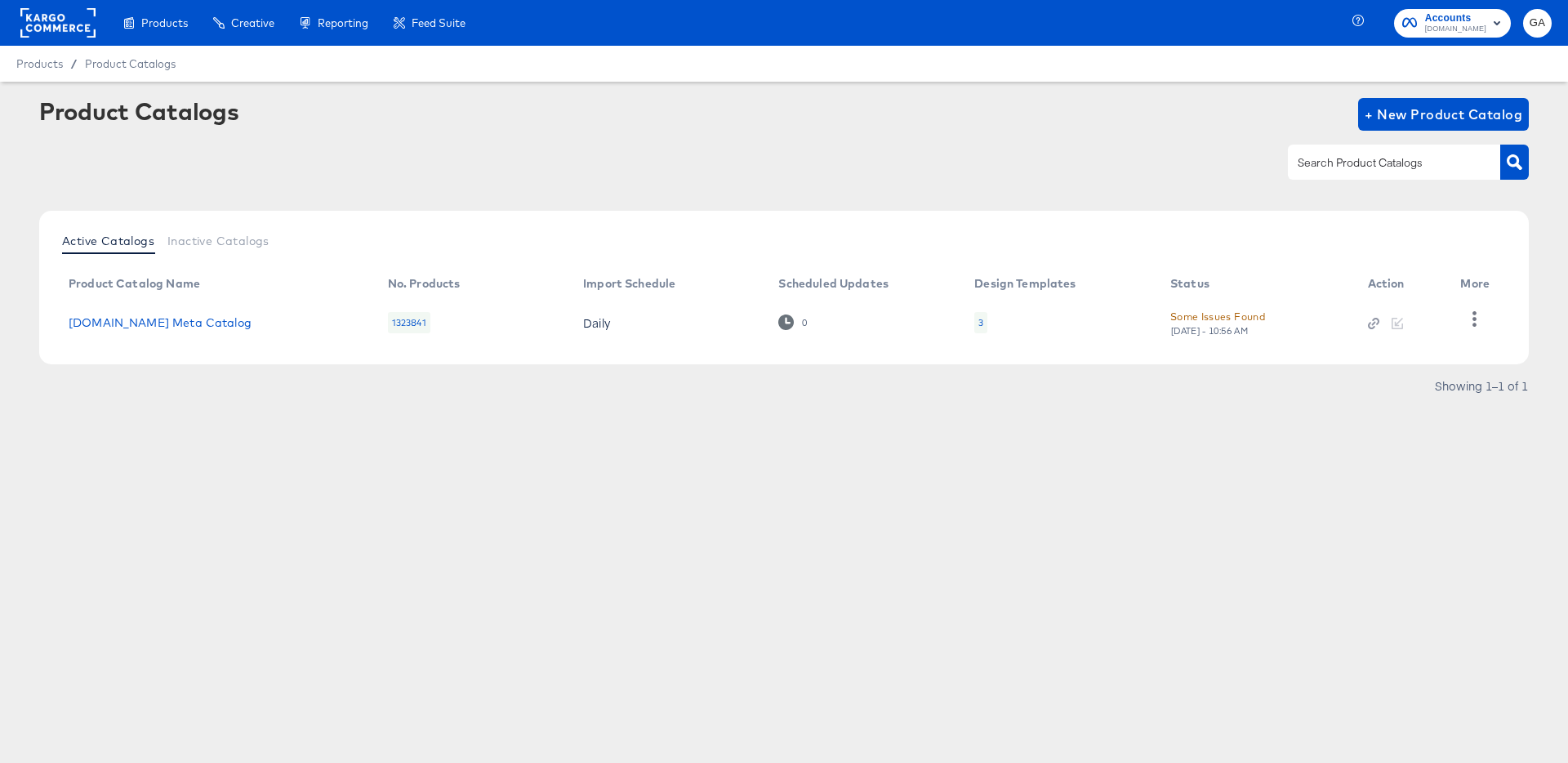
click at [954, 123] on div "Product Catalogs + New Product Catalog" at bounding box center [784, 114] width 1490 height 33
click at [1457, 25] on span "Cars.com" at bounding box center [1455, 30] width 61 height 13
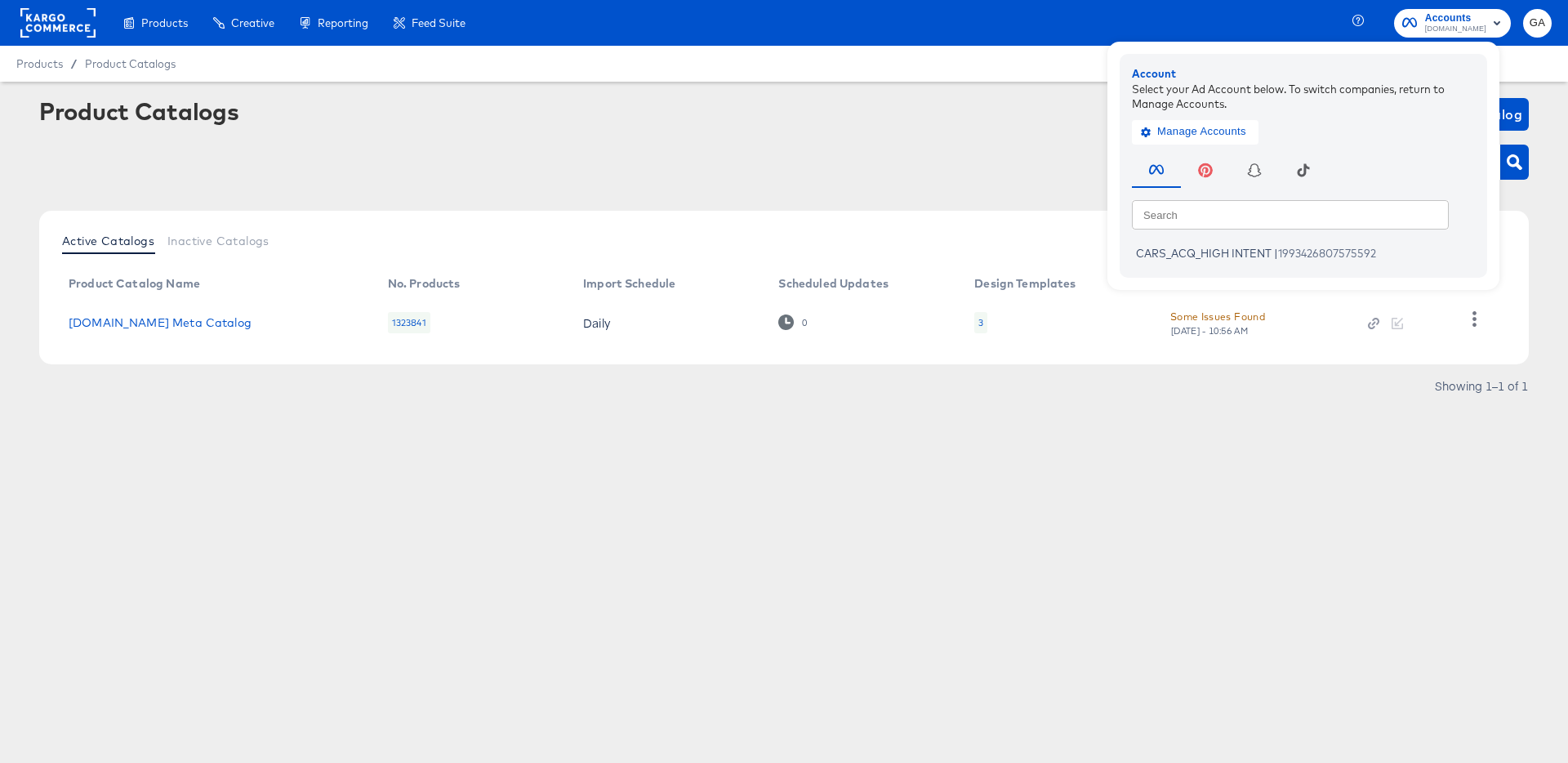
click at [54, 17] on rect at bounding box center [57, 23] width 76 height 30
